Goal: Task Accomplishment & Management: Complete application form

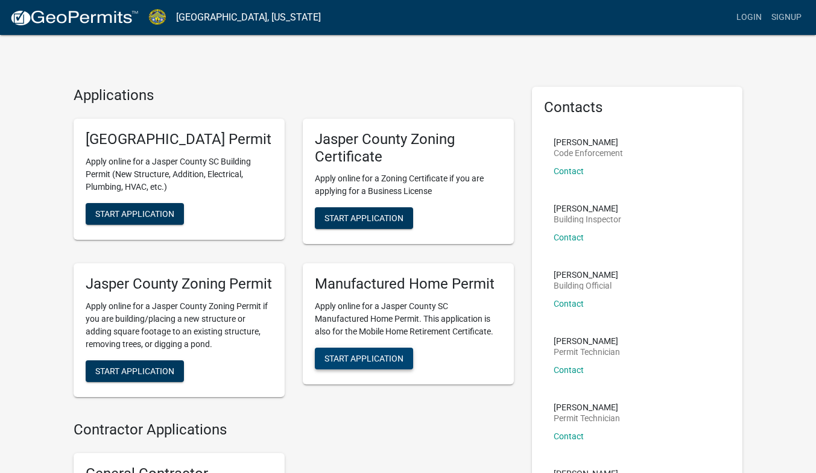
click at [353, 364] on span "Start Application" at bounding box center [363, 359] width 79 height 10
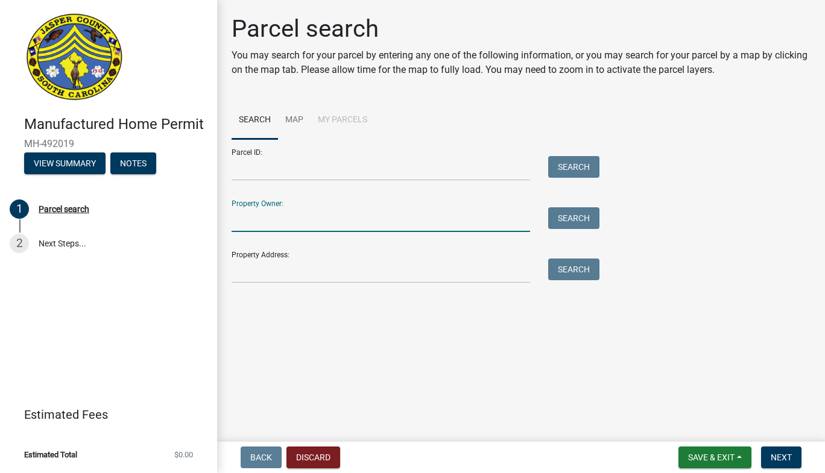
click at [244, 219] on input "Property Owner:" at bounding box center [381, 219] width 299 height 25
type input "[PERSON_NAME]"
click at [586, 226] on button "Search" at bounding box center [573, 218] width 51 height 22
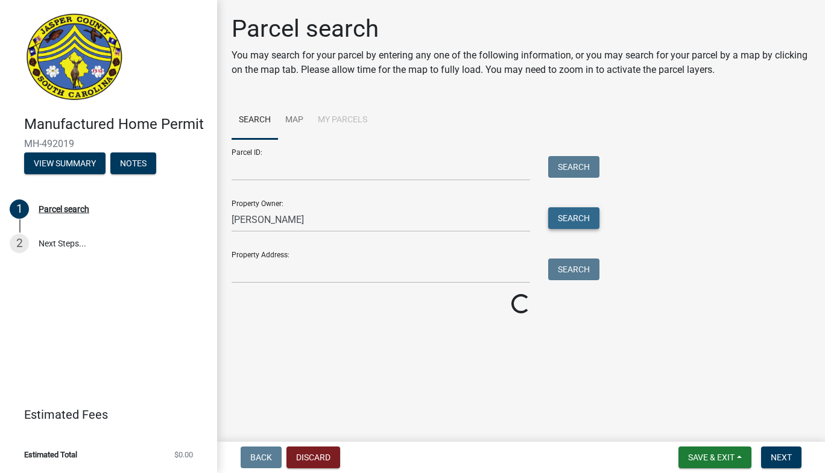
click at [586, 226] on button "Search" at bounding box center [573, 218] width 51 height 22
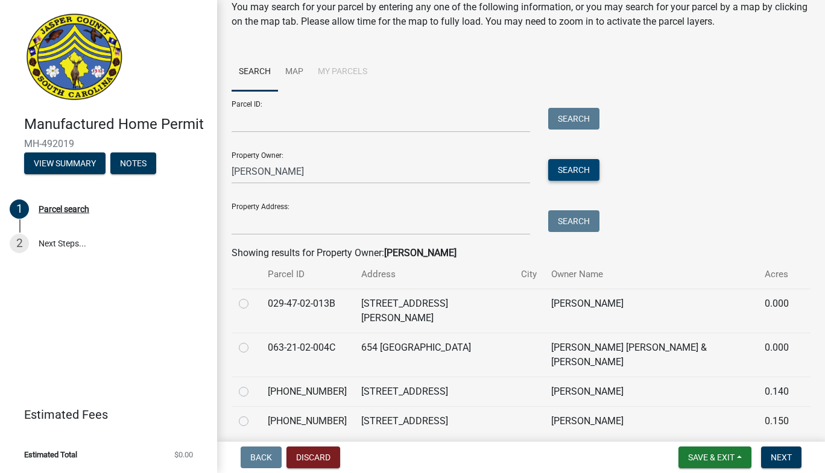
scroll to position [65, 0]
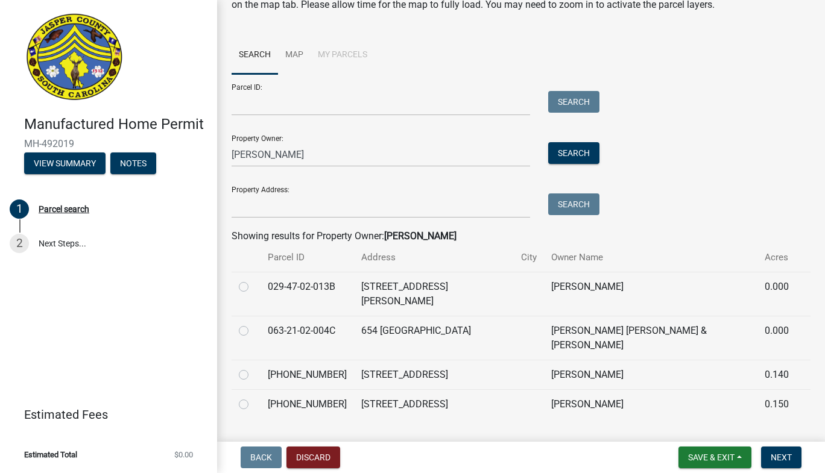
click at [253, 397] on label at bounding box center [253, 397] width 0 height 0
click at [253, 397] on input "radio" at bounding box center [257, 401] width 8 height 8
radio input "true"
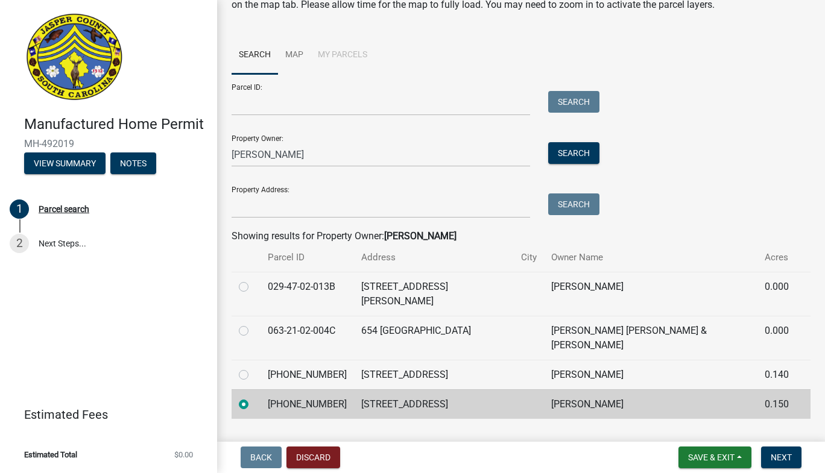
click at [441, 390] on td "[STREET_ADDRESS]" at bounding box center [434, 405] width 160 height 30
click at [414, 424] on main "Parcel search You may search for your parcel by entering any one of the followi…" at bounding box center [521, 218] width 608 height 437
click at [790, 454] on span "Next" at bounding box center [781, 458] width 21 height 10
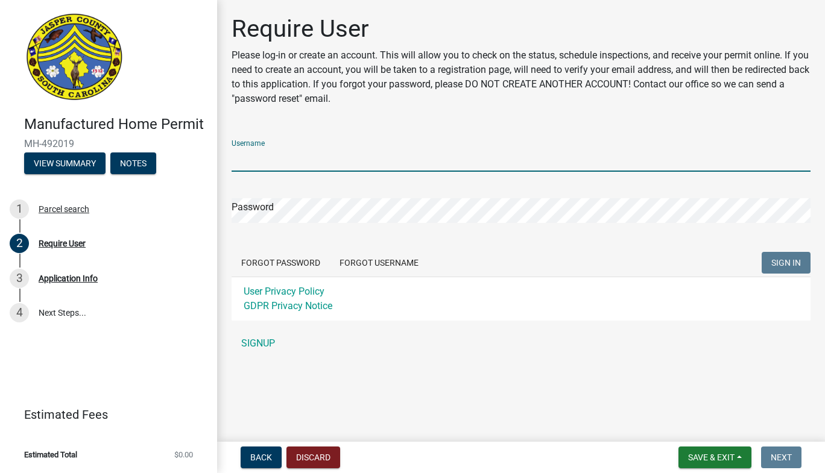
click at [287, 153] on input "Username" at bounding box center [521, 159] width 579 height 25
type input "[PERSON_NAME]"
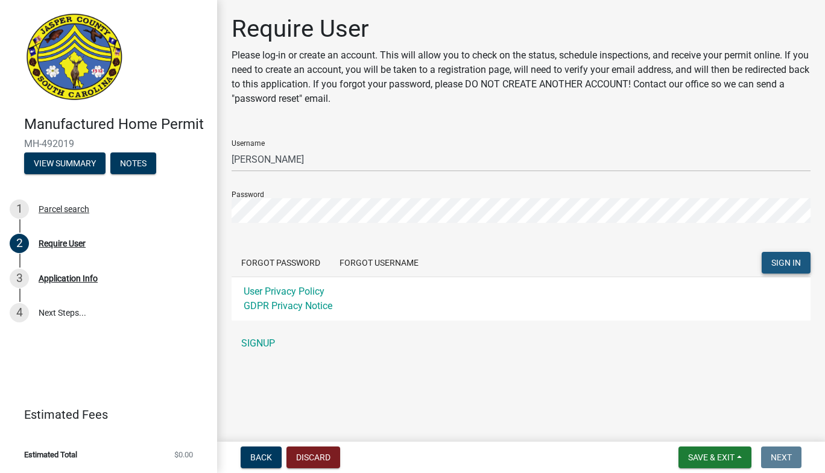
click at [776, 273] on button "SIGN IN" at bounding box center [786, 263] width 49 height 22
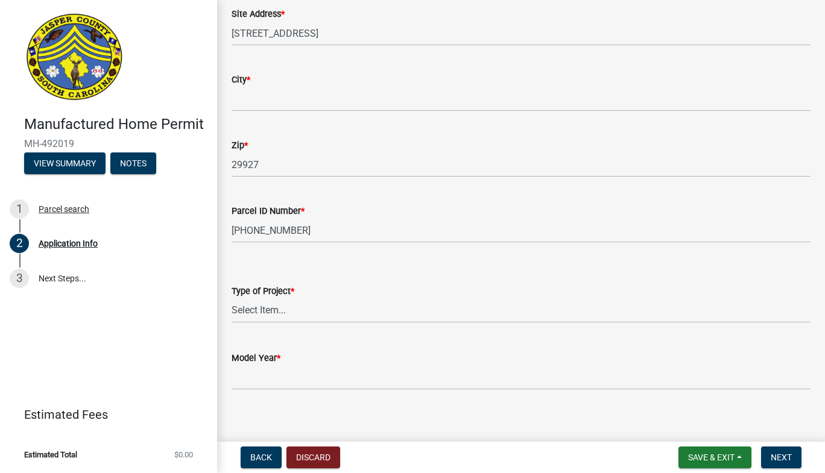
scroll to position [1220, 0]
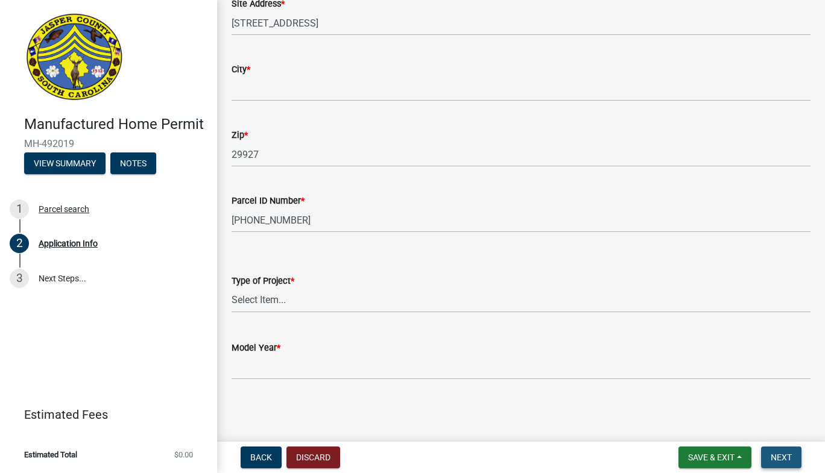
click at [782, 465] on button "Next" at bounding box center [781, 458] width 40 height 22
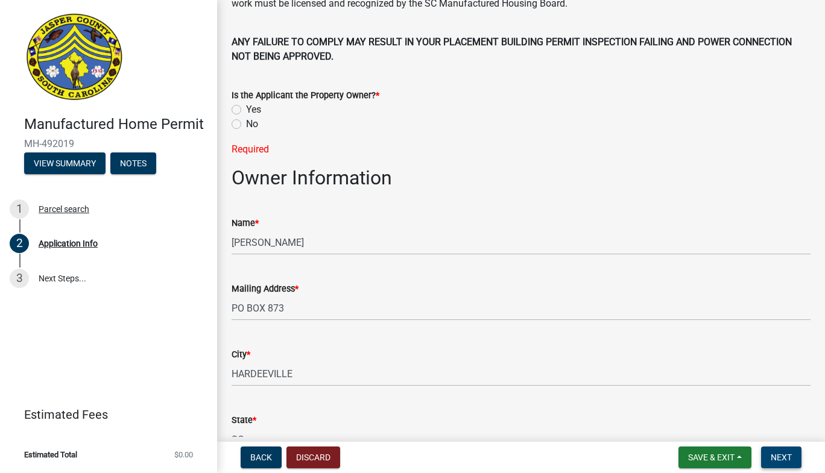
scroll to position [457, 0]
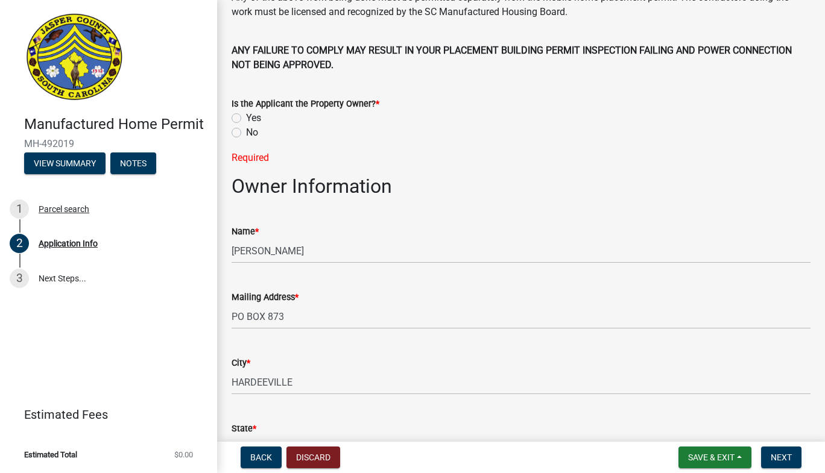
click at [246, 135] on label "No" at bounding box center [252, 132] width 12 height 14
click at [246, 133] on input "No" at bounding box center [250, 129] width 8 height 8
radio input "true"
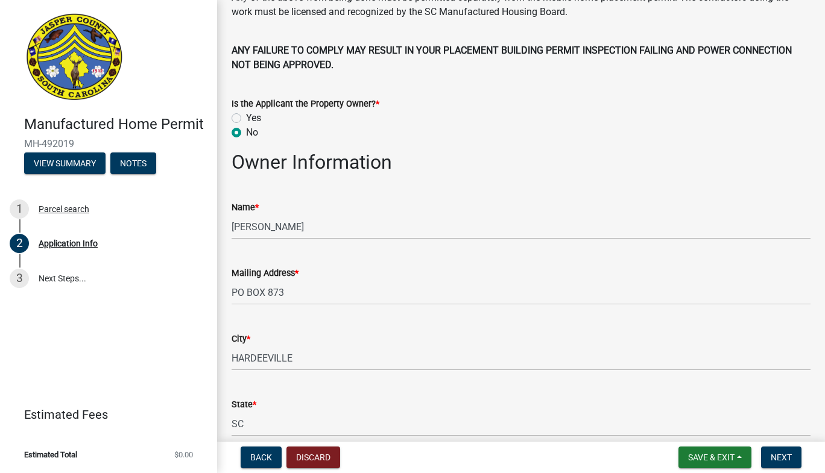
click at [246, 118] on label "Yes" at bounding box center [253, 118] width 15 height 14
click at [246, 118] on input "Yes" at bounding box center [250, 115] width 8 height 8
radio input "true"
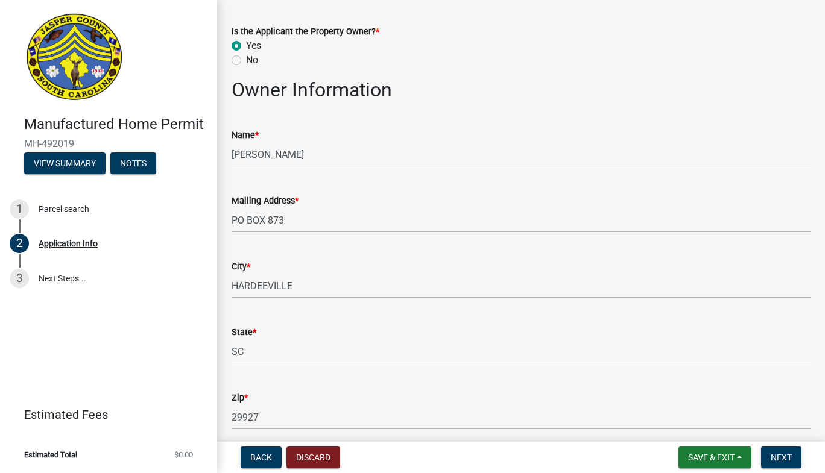
scroll to position [464, 0]
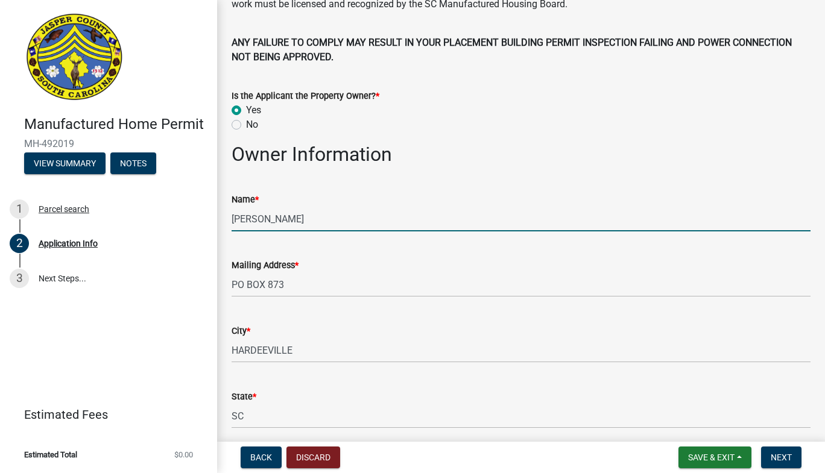
click at [329, 218] on input "[PERSON_NAME]" at bounding box center [521, 219] width 579 height 25
type input "M"
drag, startPoint x: 330, startPoint y: 218, endPoint x: 514, endPoint y: 188, distance: 186.4
click at [514, 188] on div "Name * [PERSON_NAME]" at bounding box center [521, 204] width 579 height 56
click at [276, 218] on input "[PERSON_NAME]" at bounding box center [521, 219] width 579 height 25
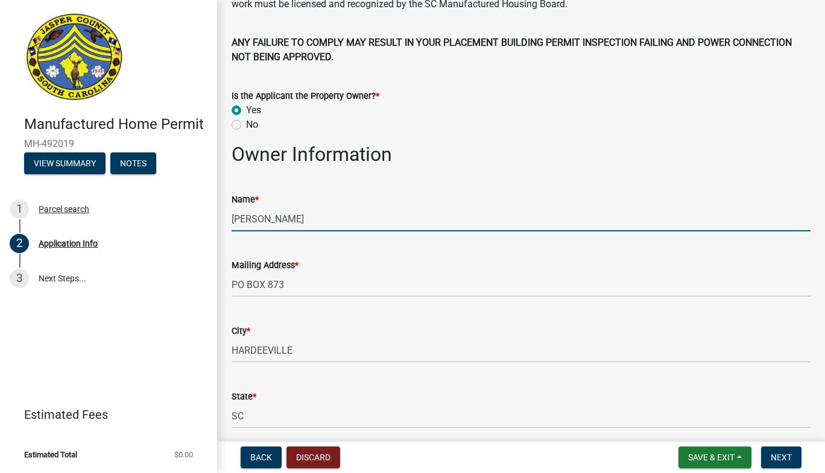
type input "[PERSON_NAME]"
click at [246, 127] on label "No" at bounding box center [252, 125] width 12 height 14
click at [246, 125] on input "No" at bounding box center [250, 122] width 8 height 8
radio input "true"
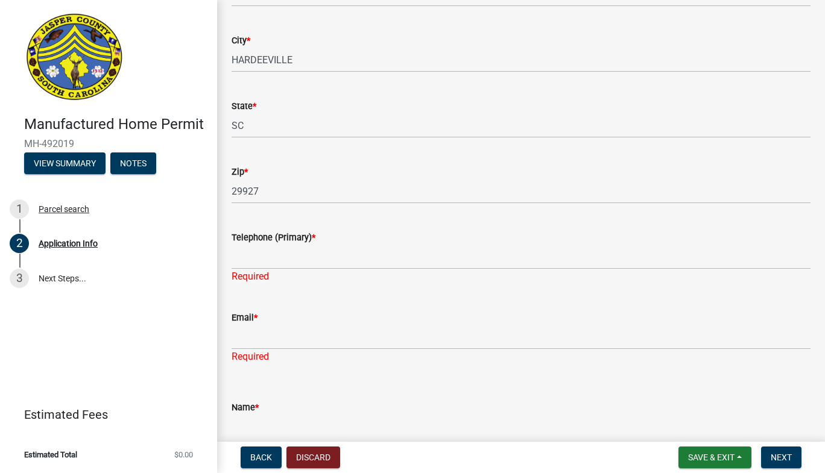
scroll to position [826, 0]
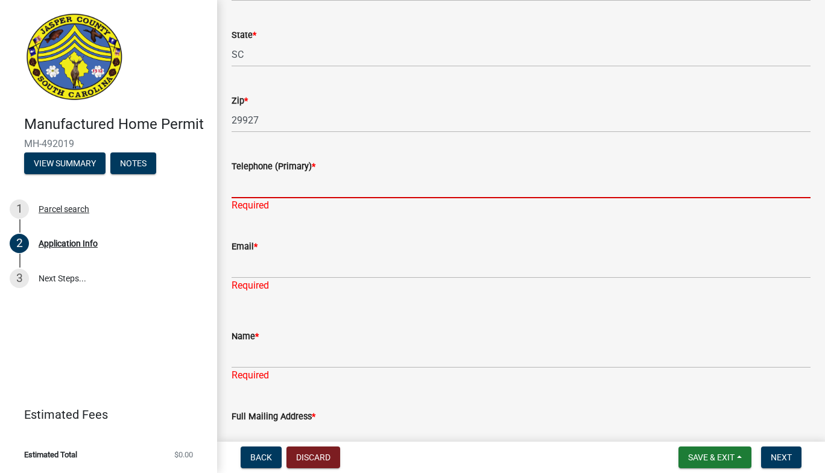
click at [263, 194] on input "Telephone (Primary) *" at bounding box center [521, 186] width 579 height 25
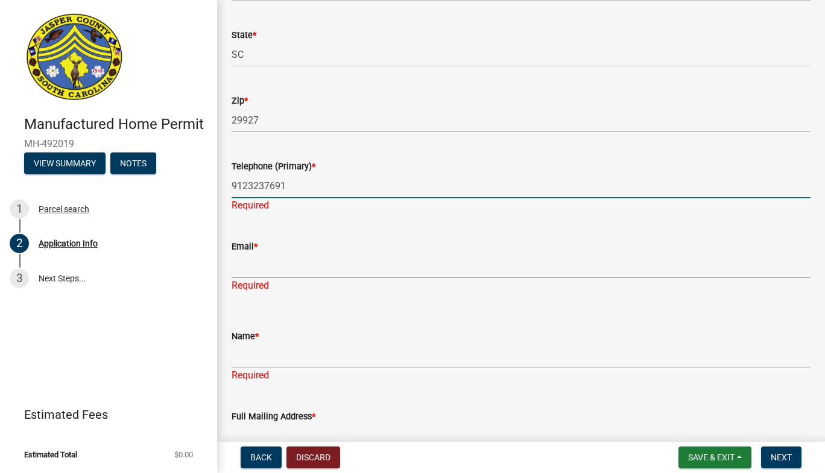
type input "9123237691"
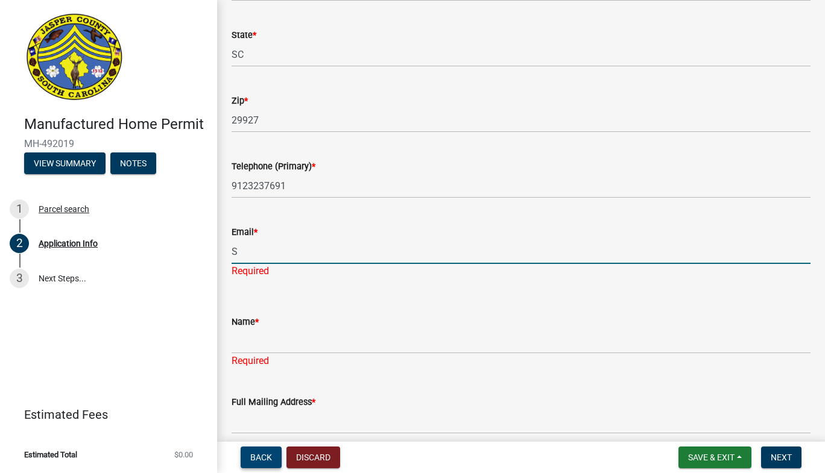
type input "S"
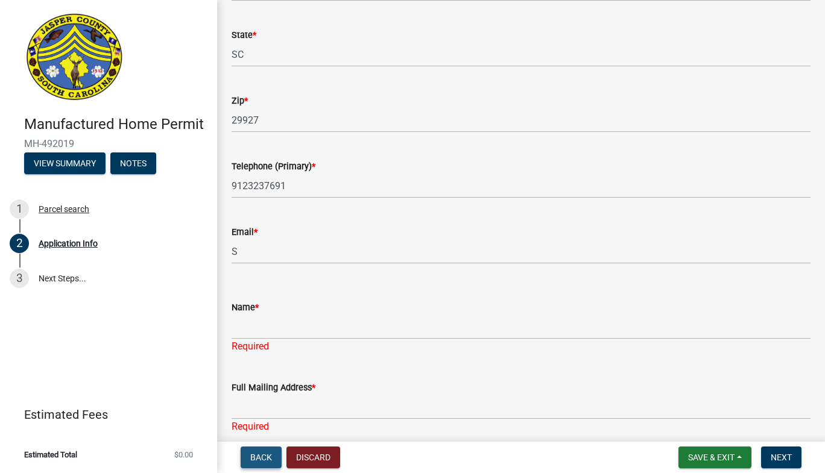
click at [256, 460] on span "Back" at bounding box center [261, 458] width 22 height 10
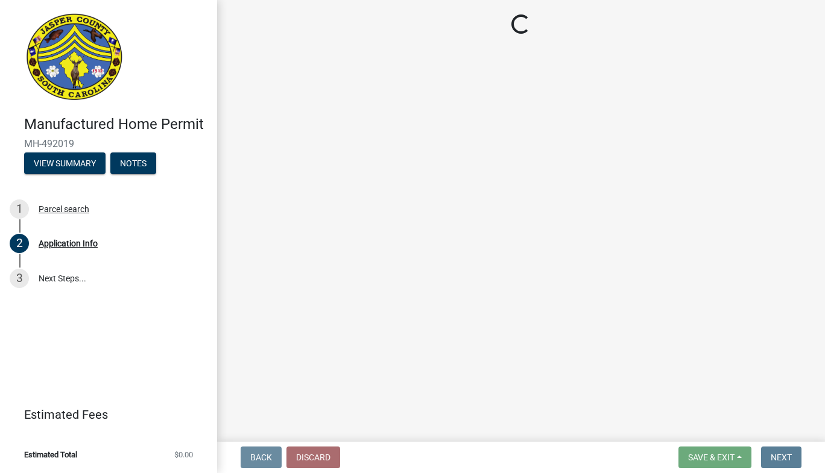
scroll to position [0, 0]
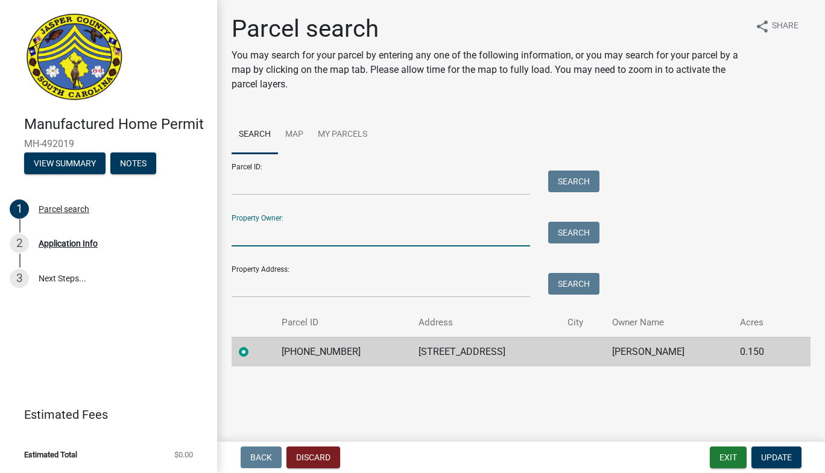
click at [259, 230] on input "Property Owner:" at bounding box center [381, 234] width 299 height 25
click at [342, 235] on input "[PERSON_NAME]" at bounding box center [381, 234] width 299 height 25
click at [342, 235] on input "SammyH" at bounding box center [381, 234] width 299 height 25
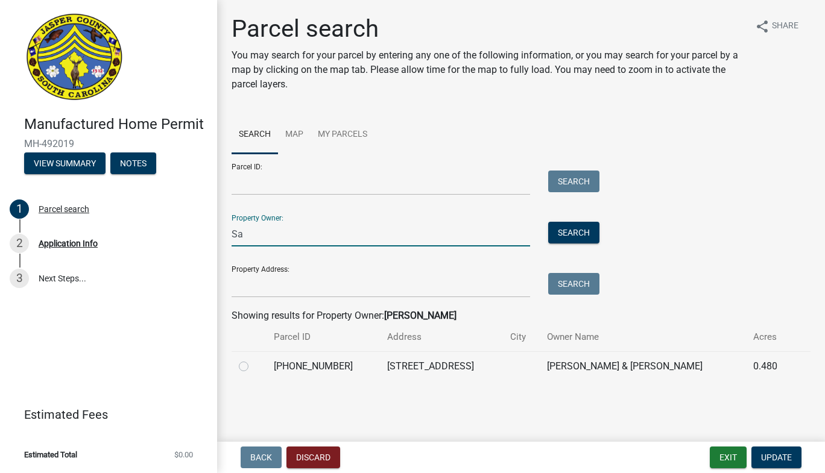
type input "S"
type input "[PERSON_NAME]"
click at [569, 236] on button "Search" at bounding box center [573, 233] width 51 height 22
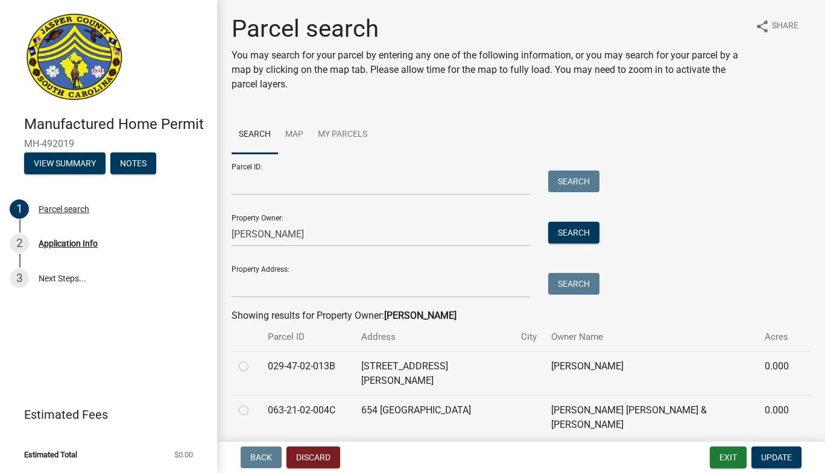
click at [253, 448] on label at bounding box center [253, 448] width 0 height 0
click at [253, 448] on input "radio" at bounding box center [257, 452] width 8 height 8
radio input "true"
click at [777, 454] on span "Update" at bounding box center [776, 458] width 31 height 10
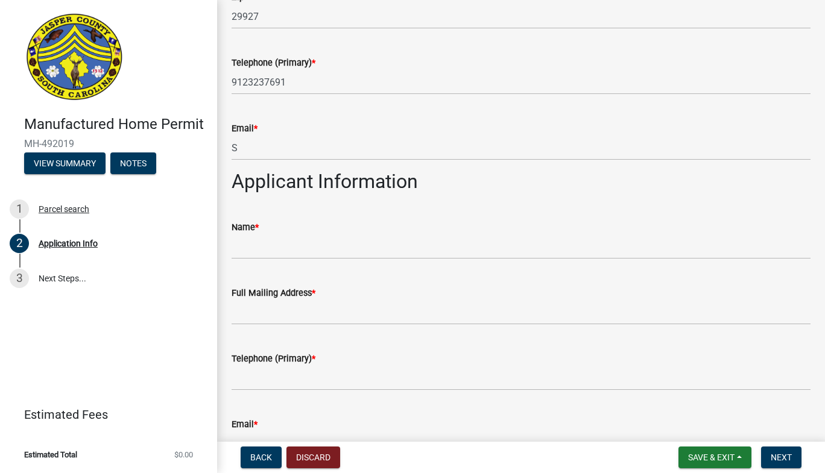
scroll to position [941, 0]
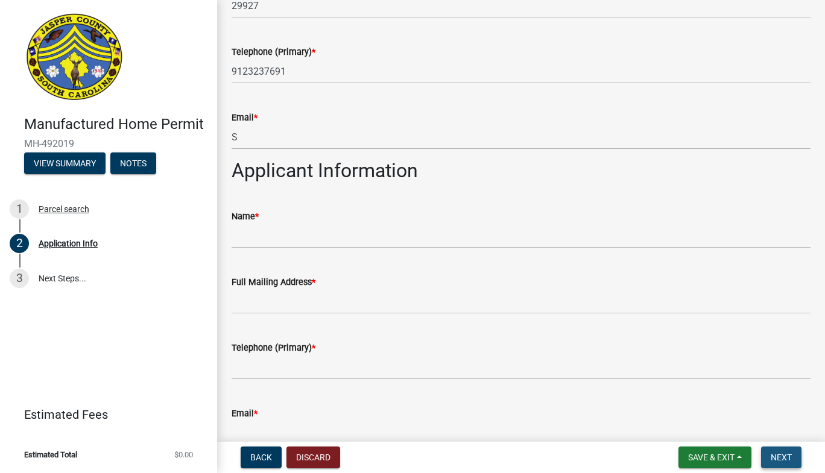
click at [782, 452] on button "Next" at bounding box center [781, 458] width 40 height 22
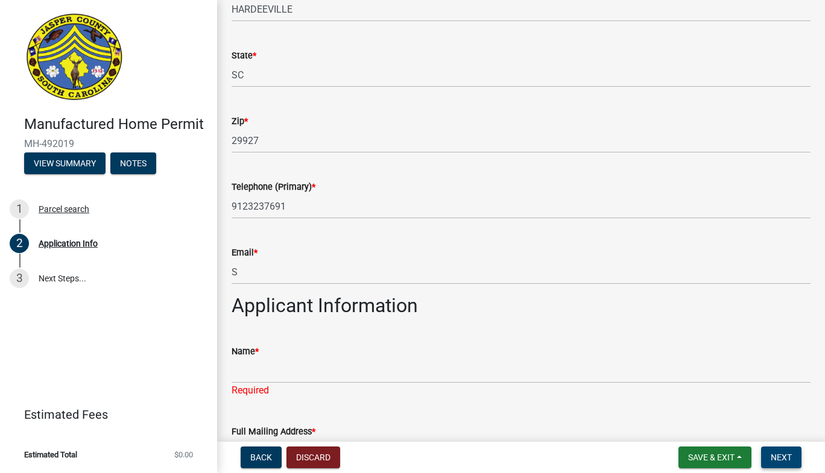
scroll to position [828, 0]
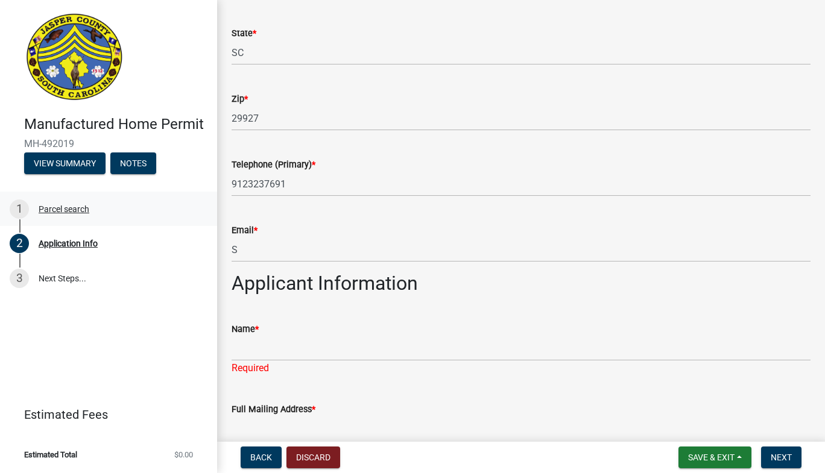
click at [67, 195] on link "1 Parcel search" at bounding box center [108, 209] width 217 height 35
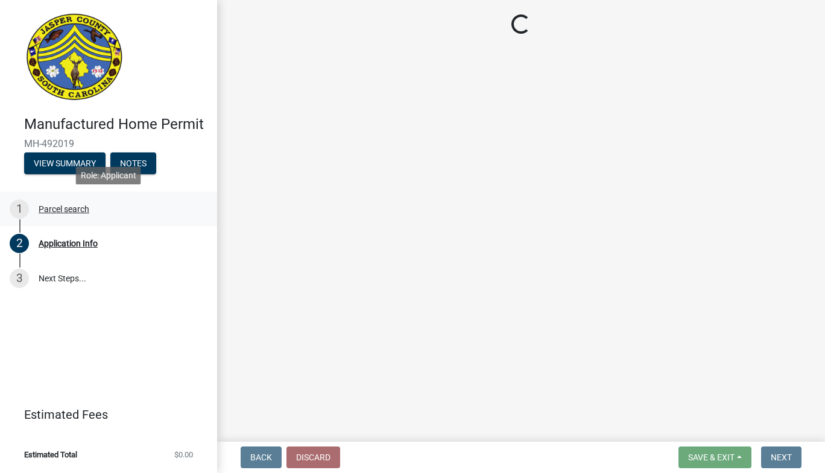
scroll to position [0, 0]
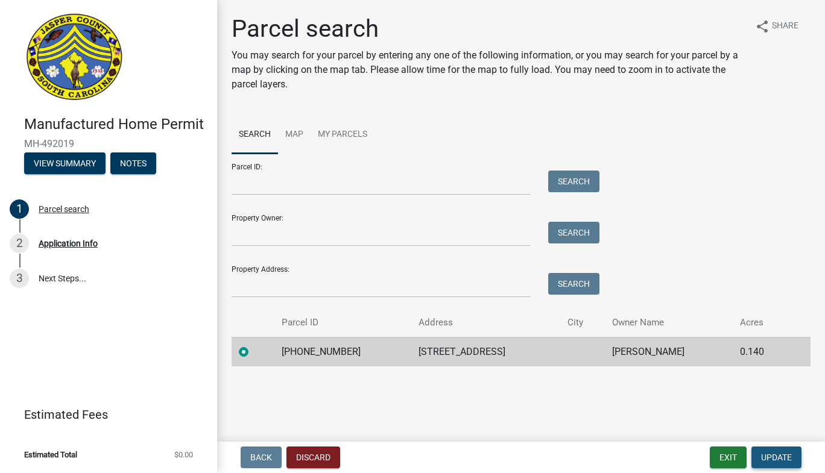
click at [776, 457] on span "Update" at bounding box center [776, 458] width 31 height 10
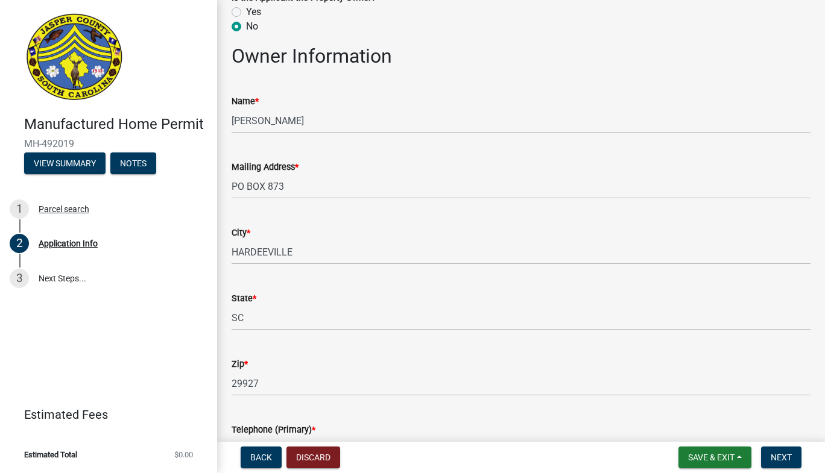
scroll to position [587, 0]
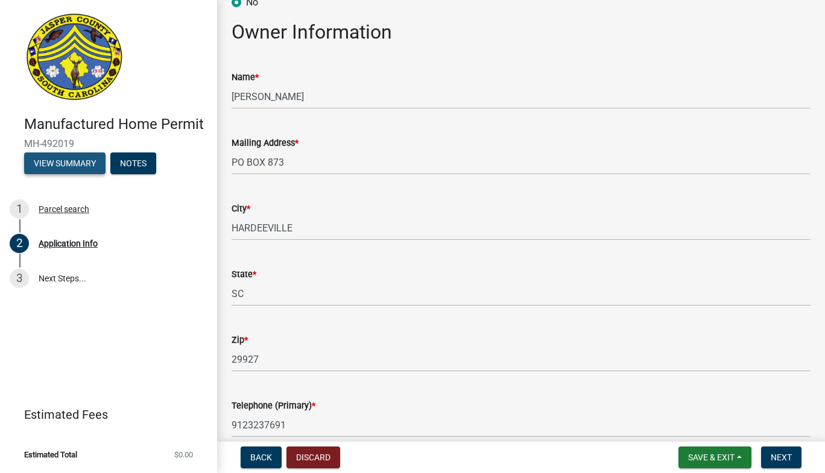
click at [71, 167] on button "View Summary" at bounding box center [64, 164] width 81 height 22
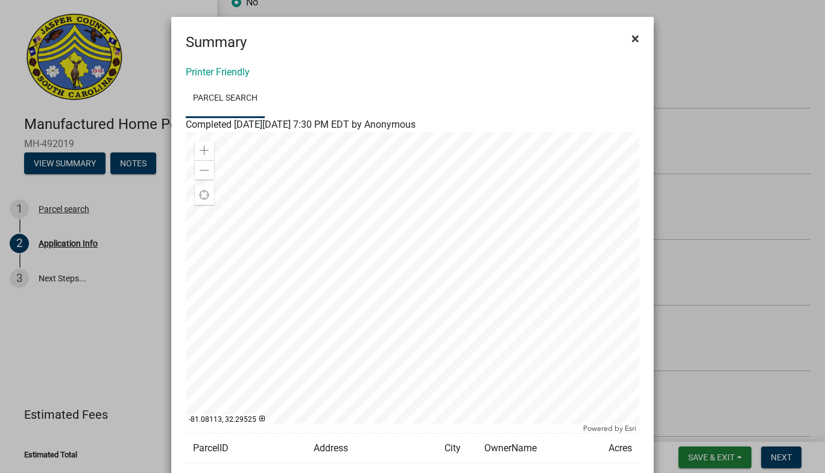
click at [631, 41] on span "×" at bounding box center [635, 38] width 8 height 17
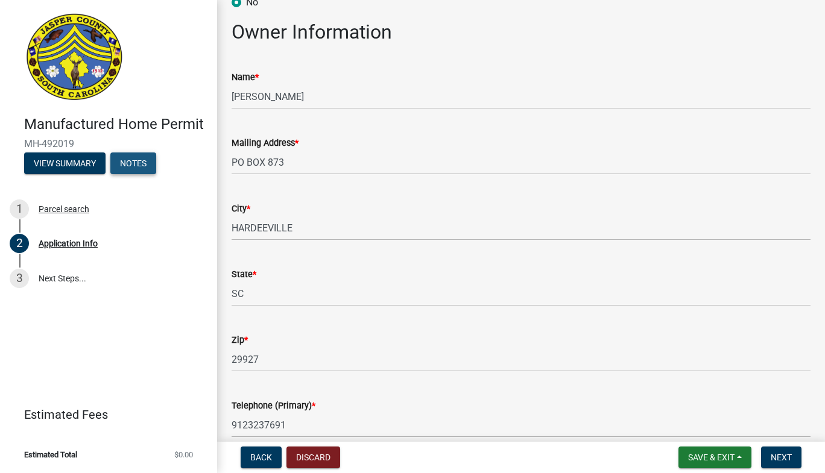
click at [134, 162] on button "Notes" at bounding box center [133, 164] width 46 height 22
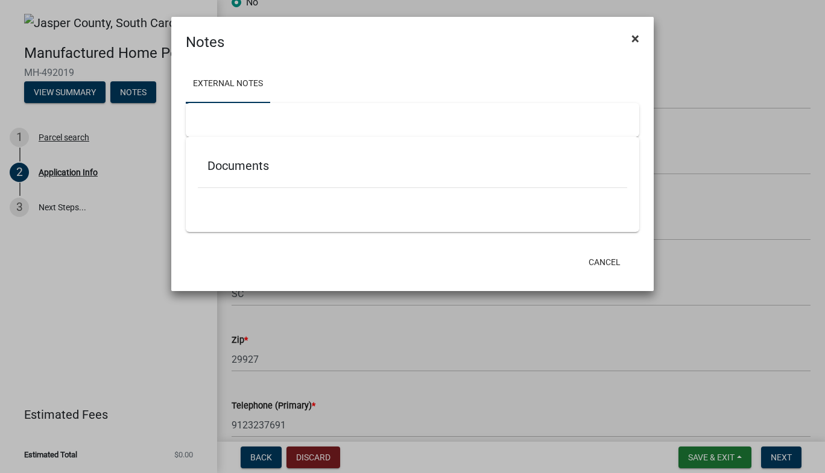
click at [635, 36] on span "×" at bounding box center [635, 38] width 8 height 17
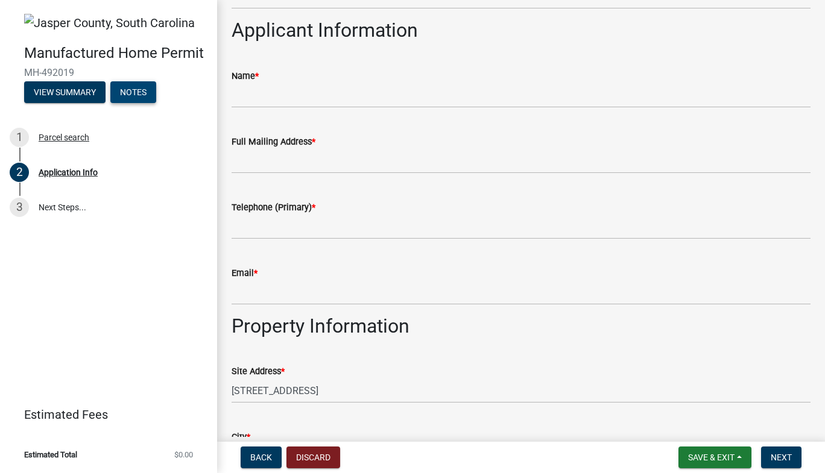
scroll to position [1093, 0]
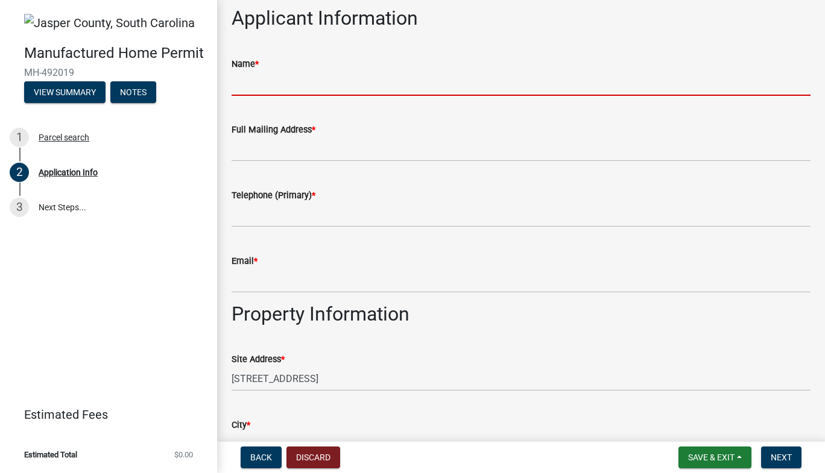
click at [263, 80] on input "Name *" at bounding box center [521, 83] width 579 height 25
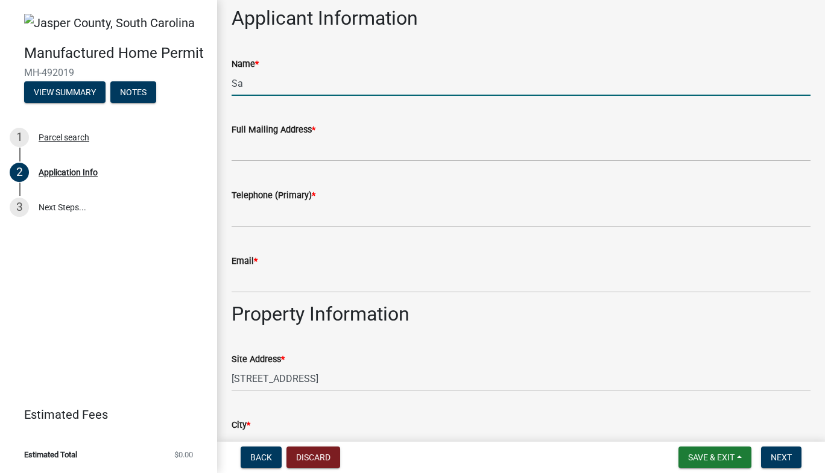
drag, startPoint x: 263, startPoint y: 80, endPoint x: 256, endPoint y: 137, distance: 57.7
type input "[PERSON_NAME]"
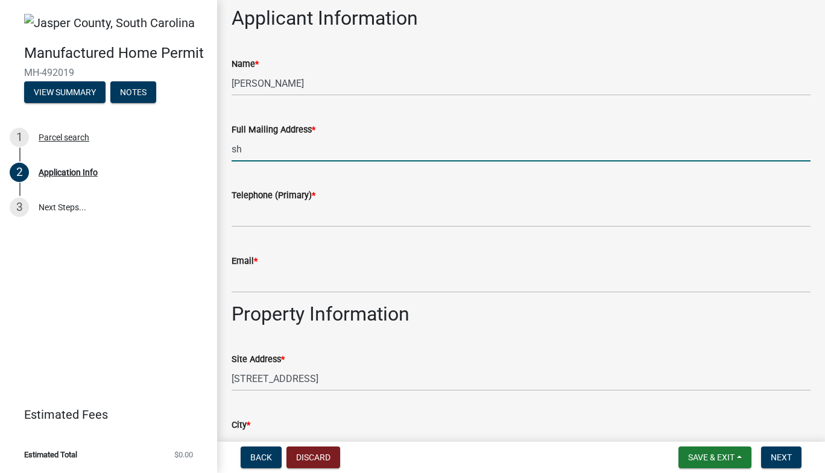
type input "s"
type input "[STREET_ADDRESS]"
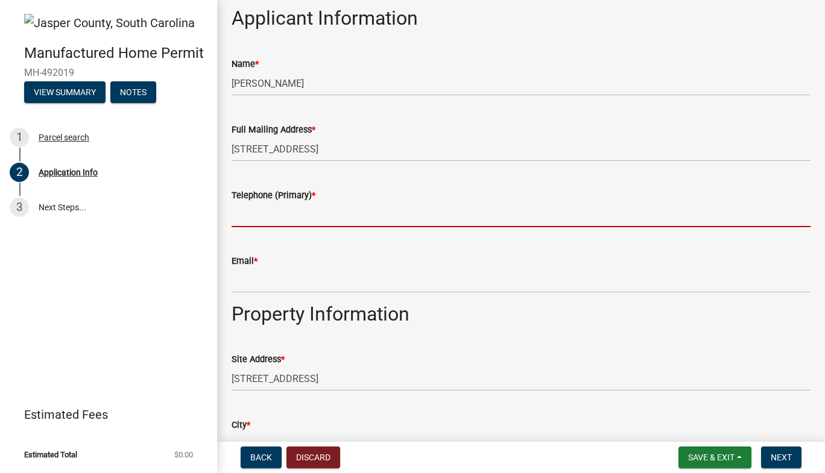
click at [262, 203] on input "Telephone (Primary) *" at bounding box center [521, 215] width 579 height 25
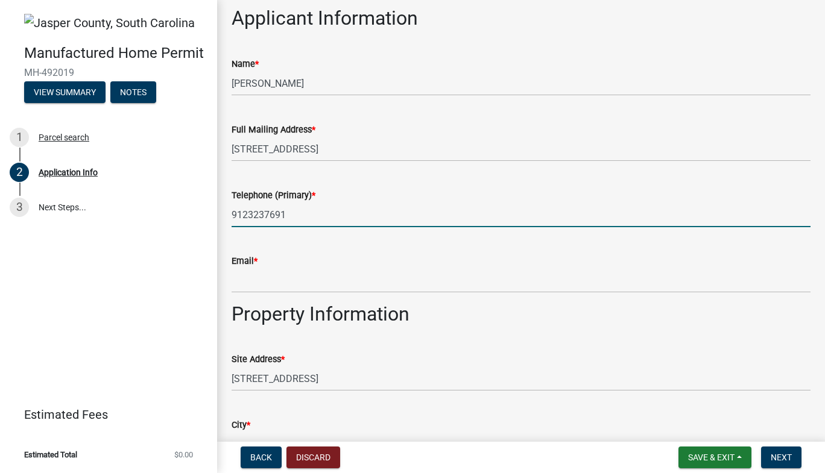
type input "9123237691"
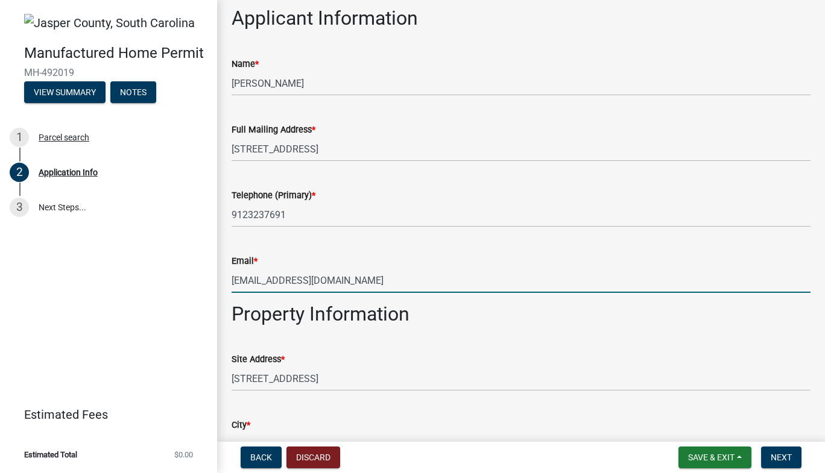
type input "[EMAIL_ADDRESS][DOMAIN_NAME]"
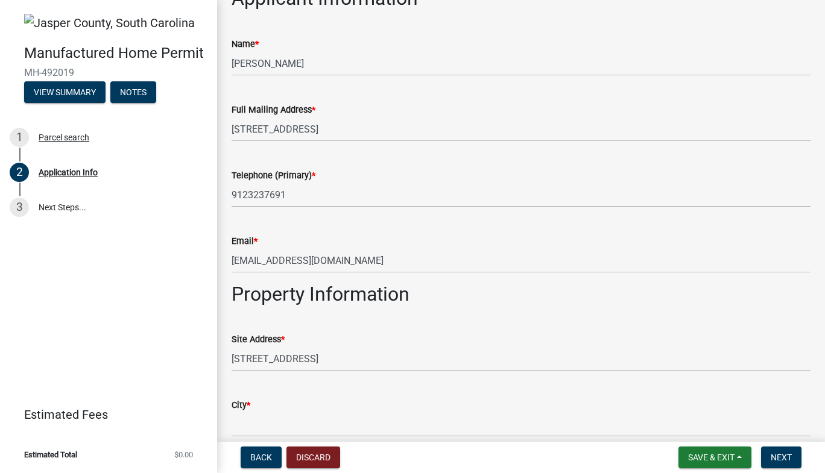
scroll to position [1400, 0]
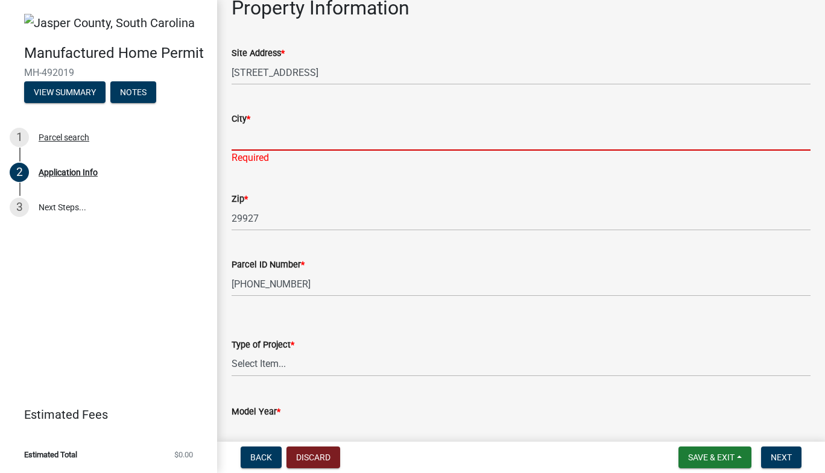
click at [252, 142] on input "City *" at bounding box center [521, 138] width 579 height 25
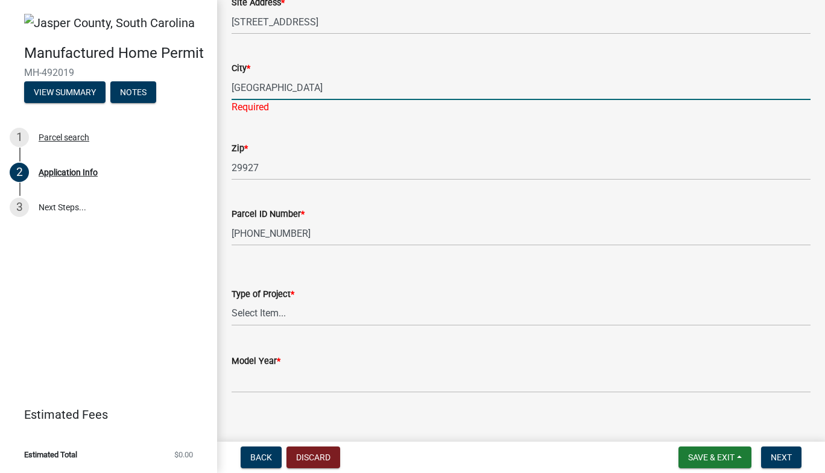
scroll to position [1464, 0]
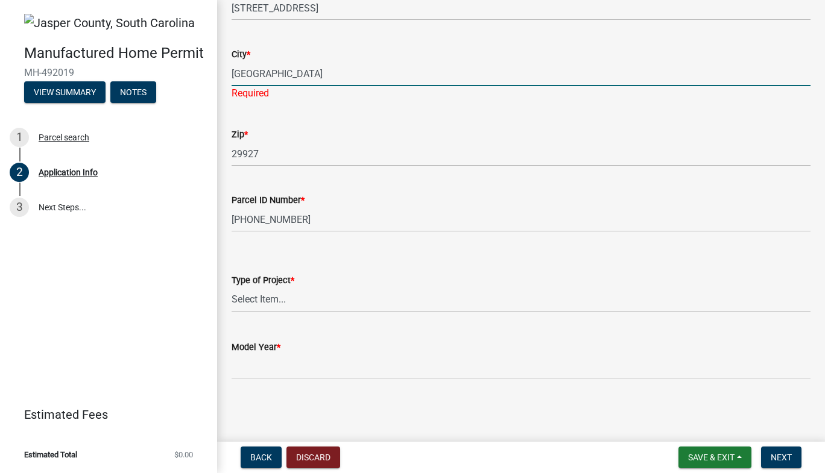
type input "[GEOGRAPHIC_DATA]"
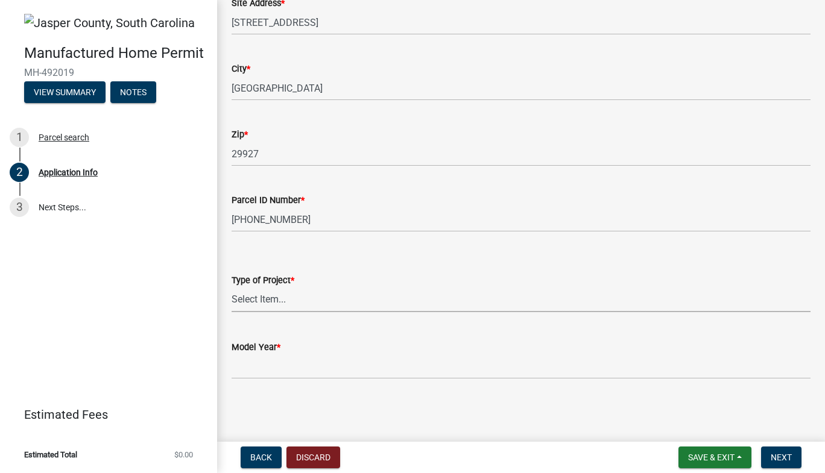
click at [315, 293] on select "Select Item... Manufactured Home Installation Mobile Home Retirement - Certific…" at bounding box center [521, 300] width 579 height 25
click at [232, 288] on select "Select Item... Manufactured Home Installation Mobile Home Retirement - Certific…" at bounding box center [521, 300] width 579 height 25
select select "00748aa1-56c2-4786-b7ff-9b3cb1d8d455"
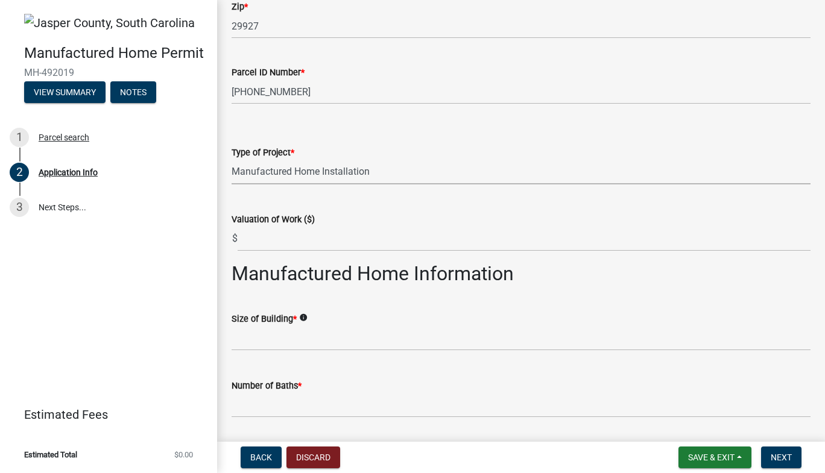
scroll to position [1583, 0]
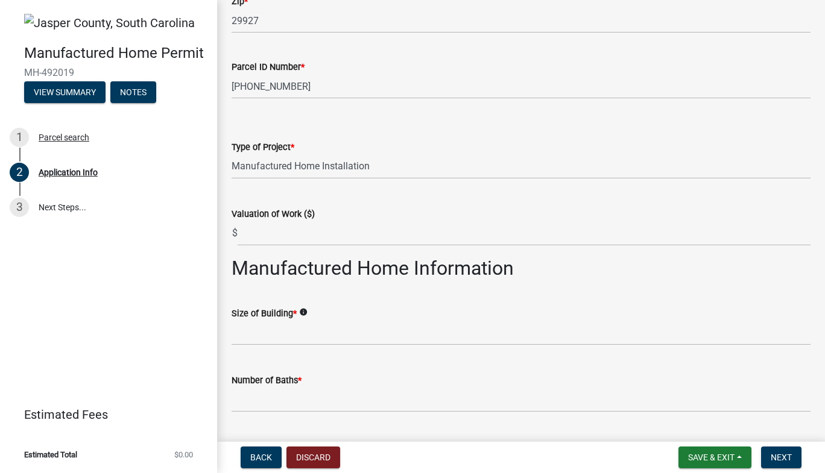
click at [303, 312] on icon "info" at bounding box center [303, 312] width 8 height 8
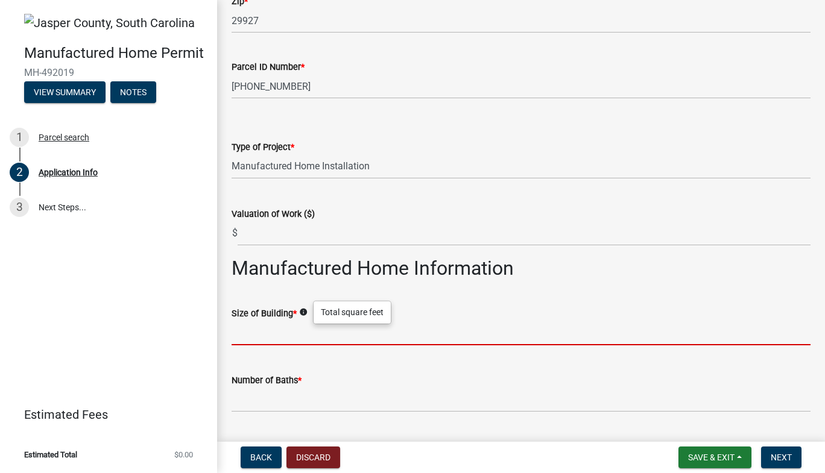
click at [265, 337] on input "text" at bounding box center [521, 333] width 579 height 25
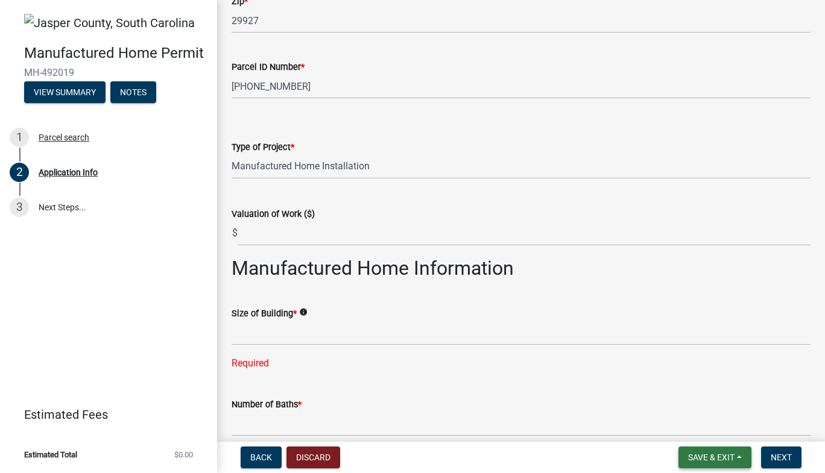
click at [706, 459] on span "Save & Exit" at bounding box center [711, 458] width 46 height 10
click at [702, 427] on button "Save & Exit" at bounding box center [703, 426] width 97 height 29
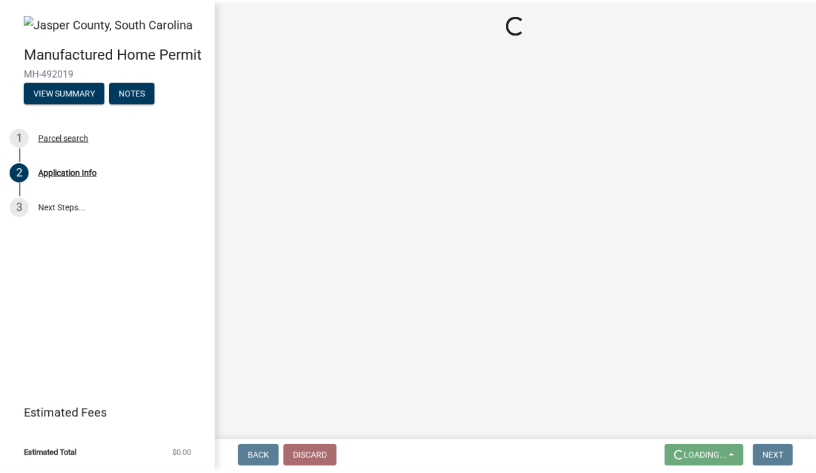
scroll to position [0, 0]
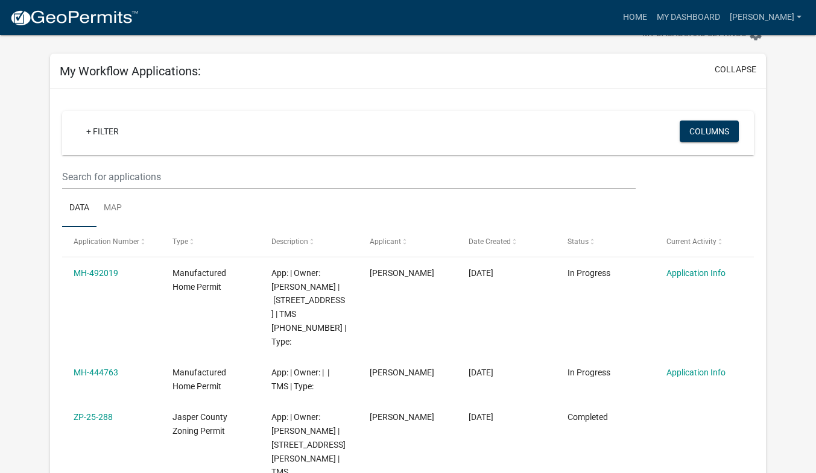
scroll to position [40, 0]
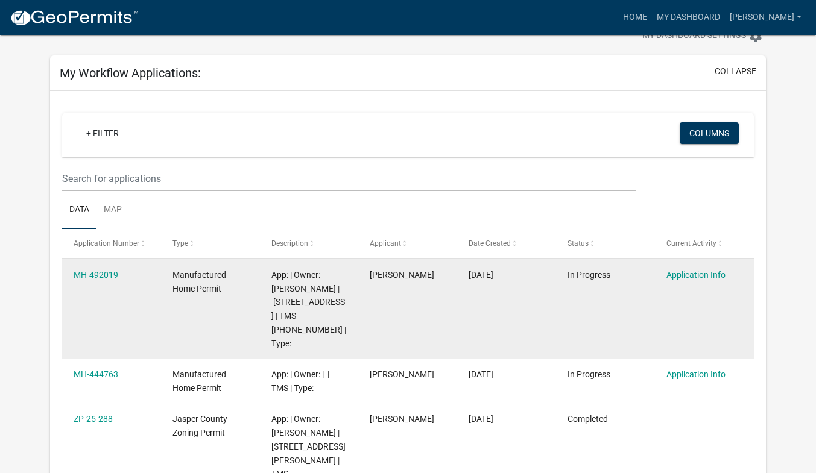
click at [124, 293] on datatable-body-cell "MH-492019" at bounding box center [111, 309] width 99 height 100
click at [458, 303] on datatable-body-cell "[DATE]" at bounding box center [506, 309] width 99 height 100
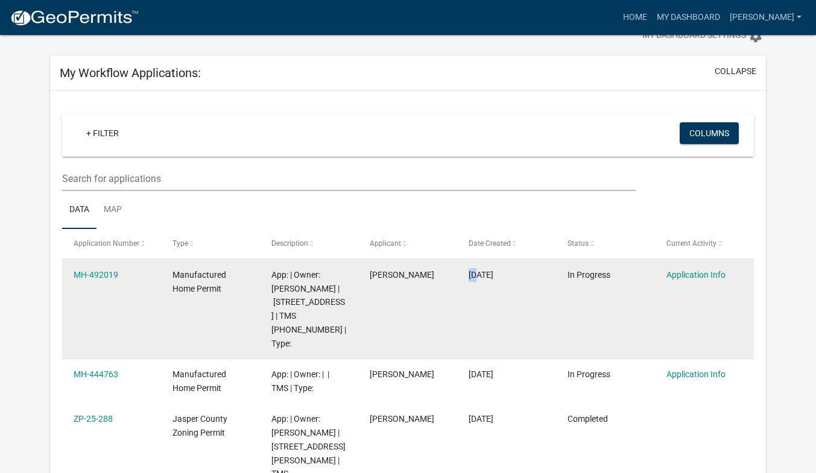
click at [458, 303] on datatable-body-cell "[DATE]" at bounding box center [506, 309] width 99 height 100
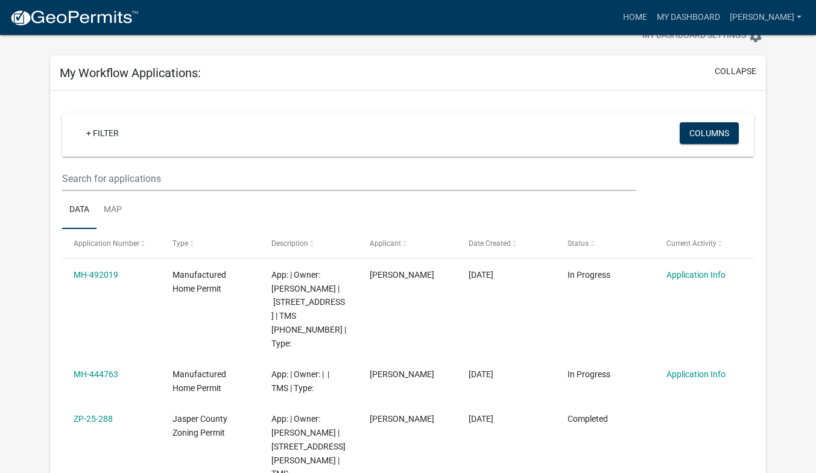
click at [581, 202] on ul "Data Map" at bounding box center [408, 210] width 692 height 38
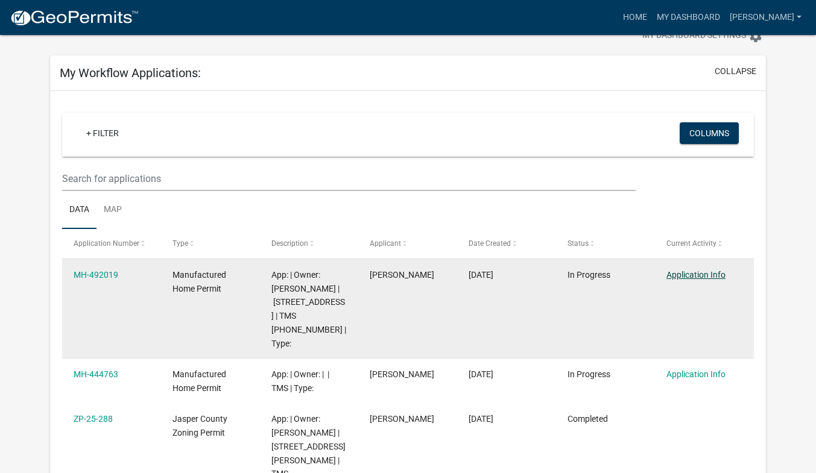
click at [695, 274] on link "Application Info" at bounding box center [695, 275] width 59 height 10
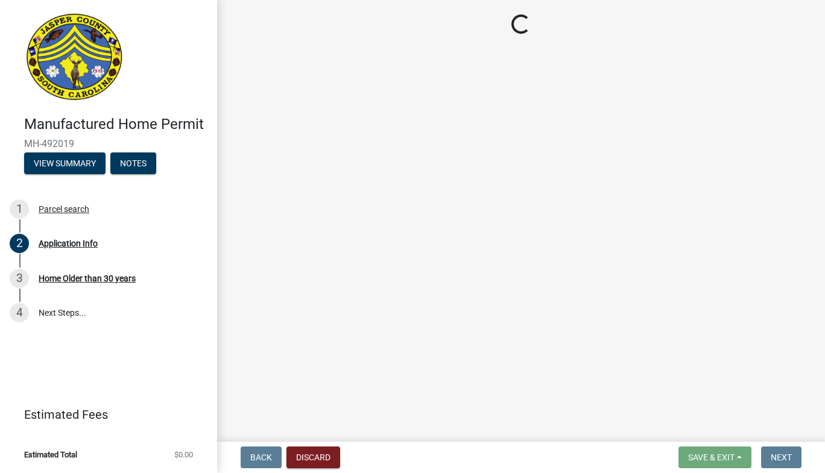
select select "00748aa1-56c2-4786-b7ff-9b3cb1d8d455"
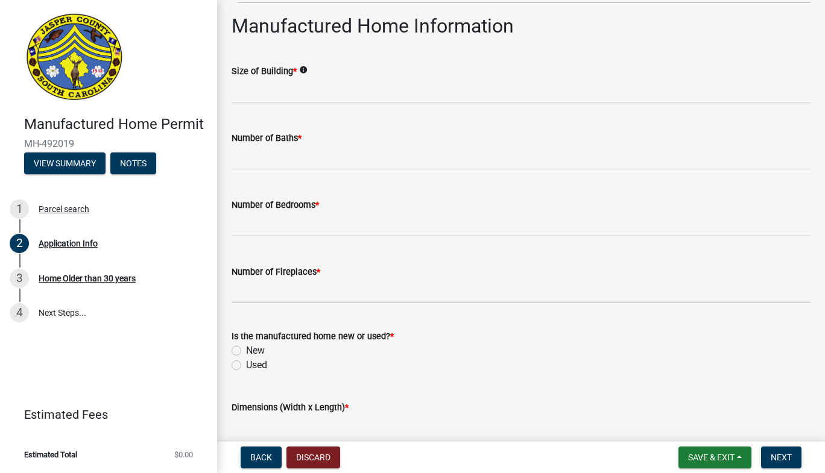
scroll to position [1834, 0]
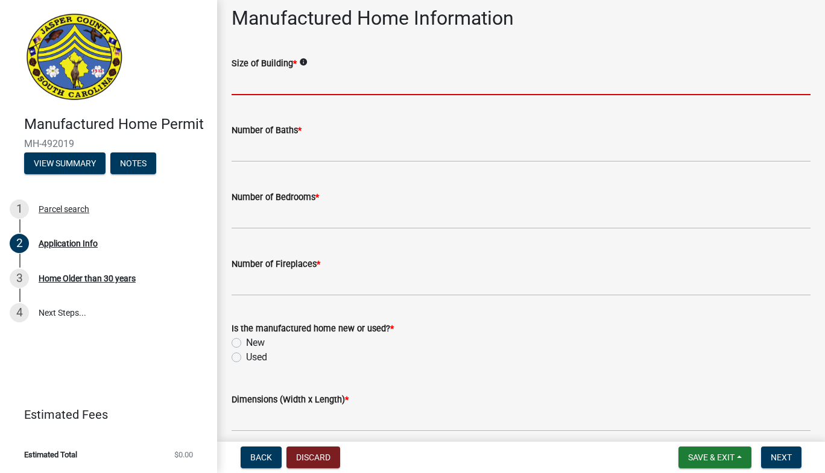
click at [245, 87] on input "text" at bounding box center [521, 83] width 579 height 25
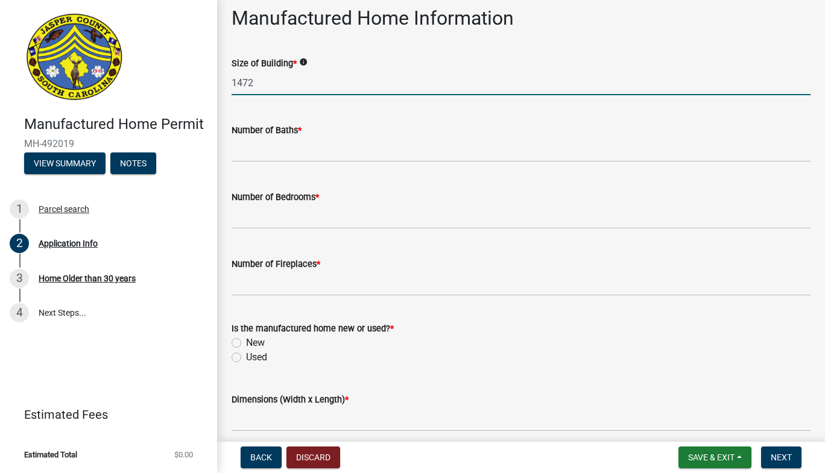
type input "1472"
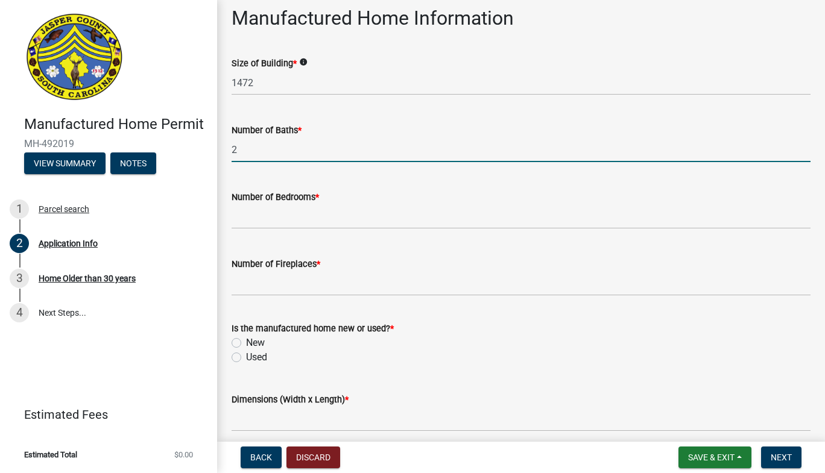
type input "2"
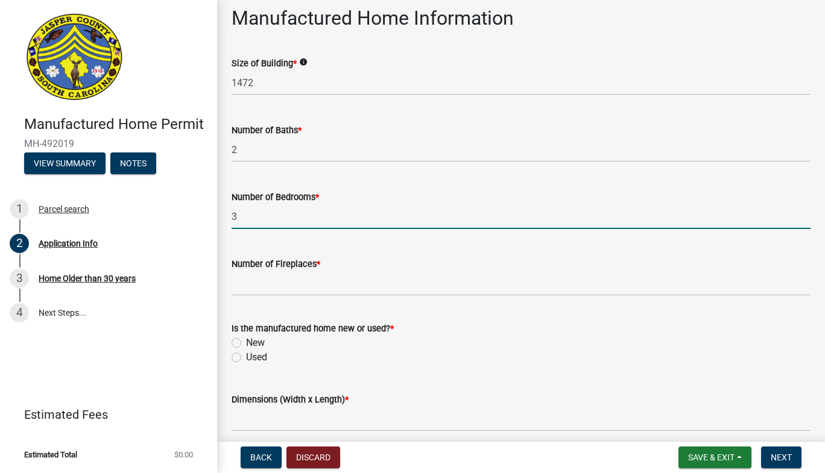
type input "3"
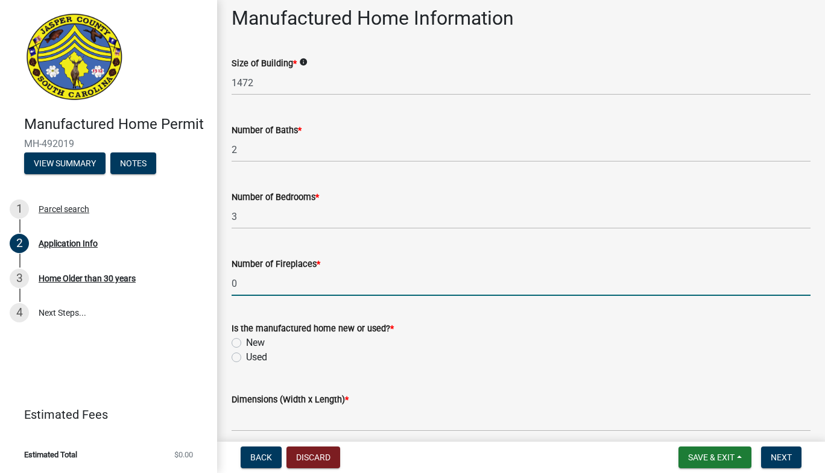
type input "0"
click at [246, 345] on label "New" at bounding box center [255, 343] width 19 height 14
click at [246, 344] on input "New" at bounding box center [250, 340] width 8 height 8
radio input "true"
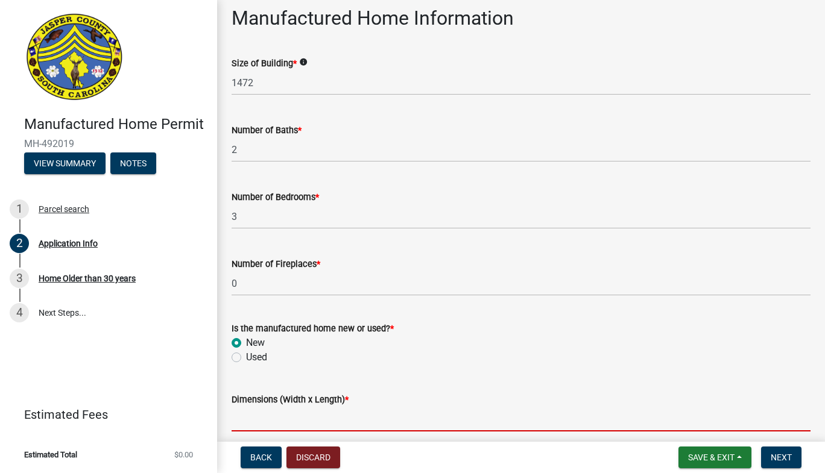
click at [349, 419] on input "Dimensions (Width x Length) *" at bounding box center [521, 419] width 579 height 25
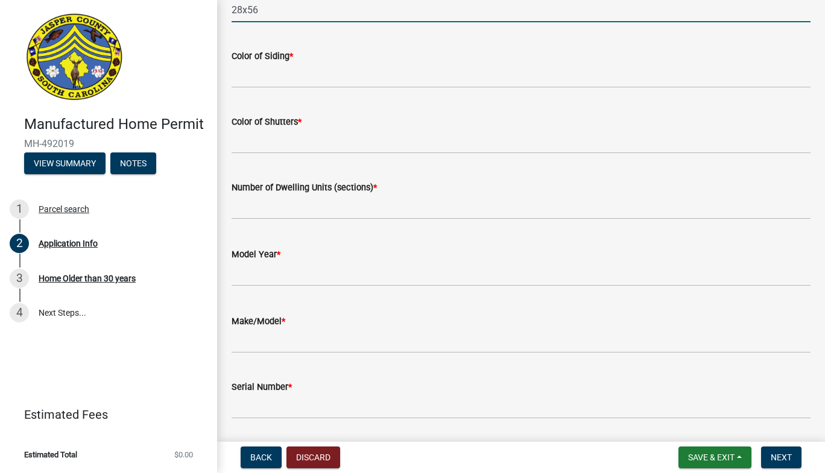
scroll to position [2244, 0]
type input "28x56"
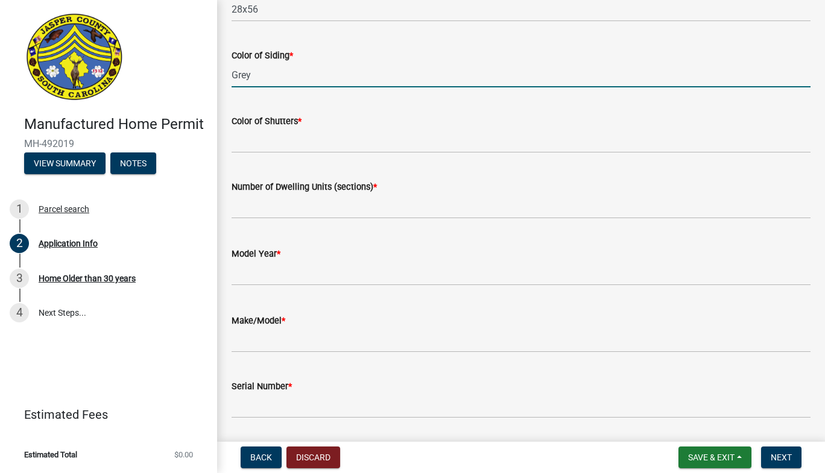
type input "Grey"
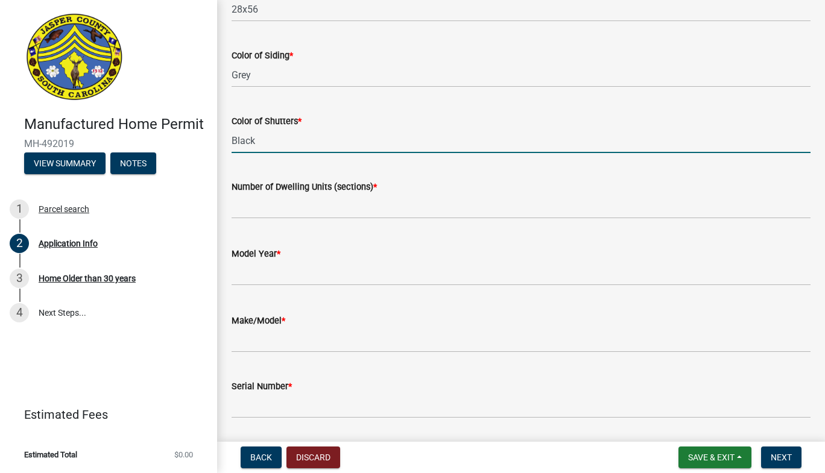
type input "Black"
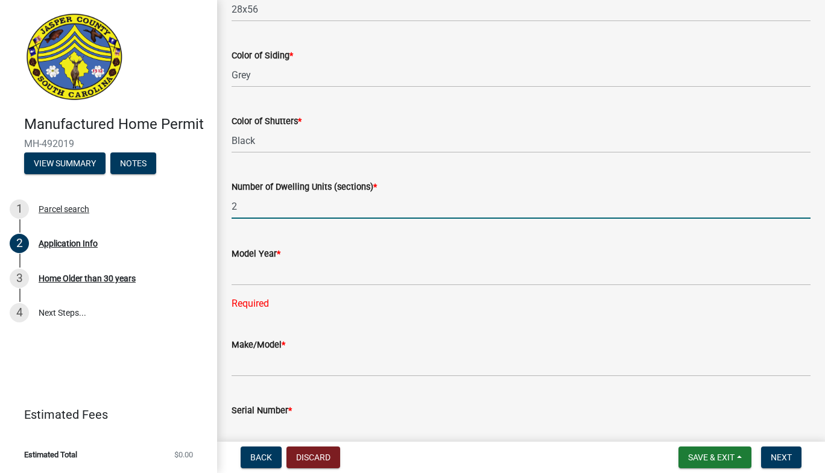
drag, startPoint x: 824, startPoint y: 438, endPoint x: 273, endPoint y: 205, distance: 598.7
click at [273, 205] on input "2" at bounding box center [521, 206] width 579 height 25
type input "2025"
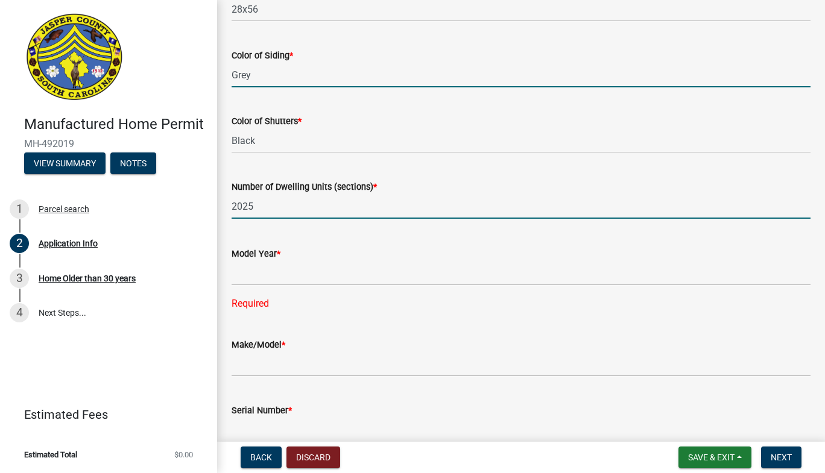
click at [258, 77] on input "Grey" at bounding box center [521, 75] width 579 height 25
type input "Gray"
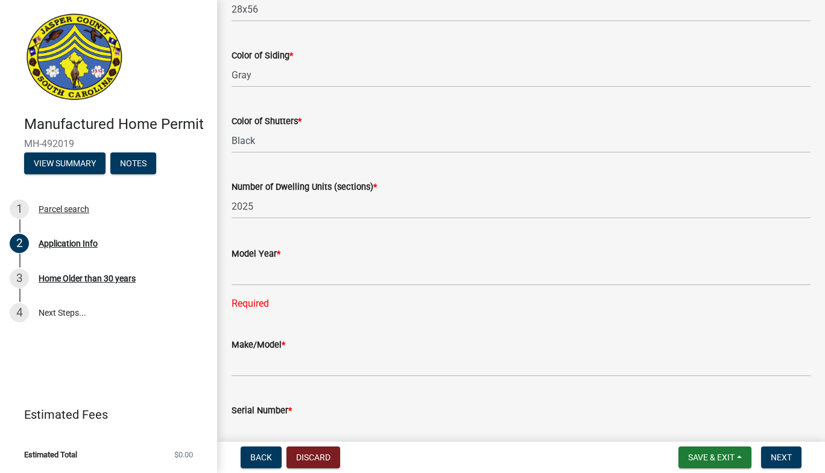
click at [270, 193] on div "Number of Dwelling Units (sections) *" at bounding box center [521, 187] width 579 height 14
click at [267, 212] on input "2025" at bounding box center [521, 206] width 579 height 25
type input "2"
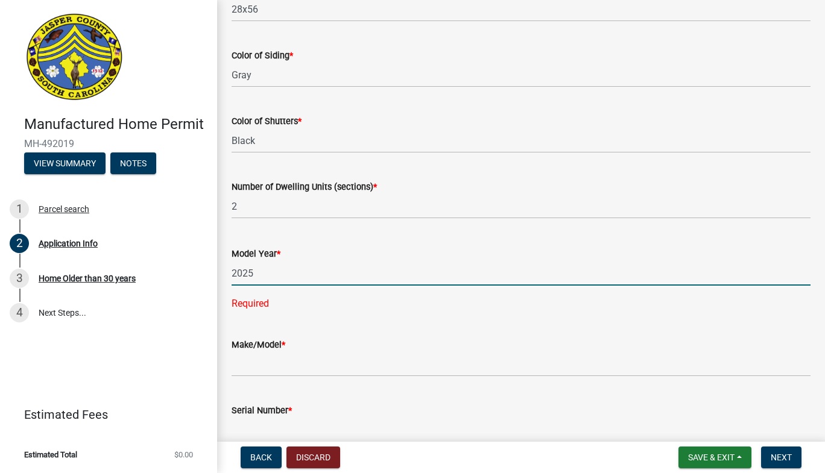
type input "2025"
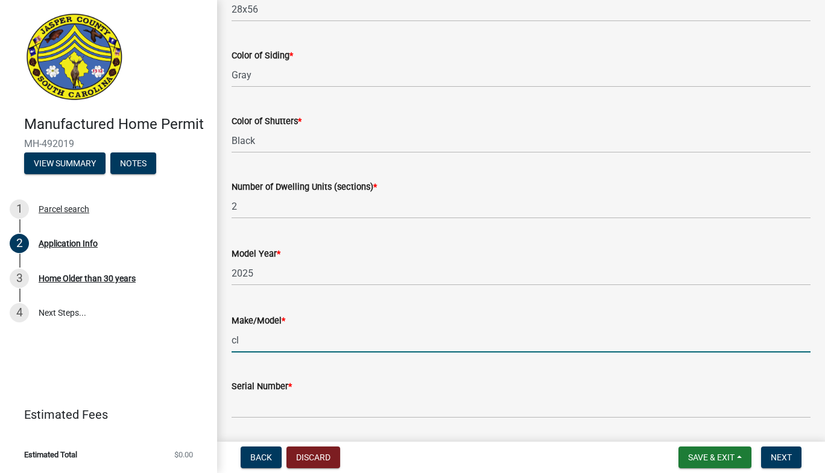
type input "c"
type input "[PERSON_NAME] Explorer"
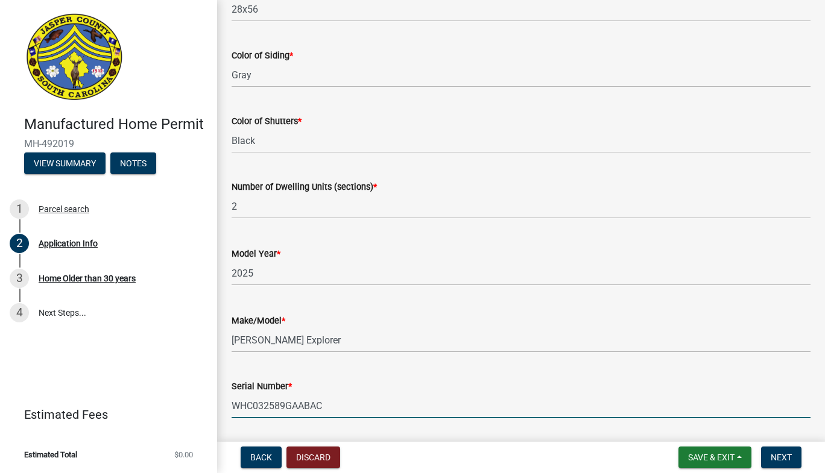
type input "WHC032589GAABAC"
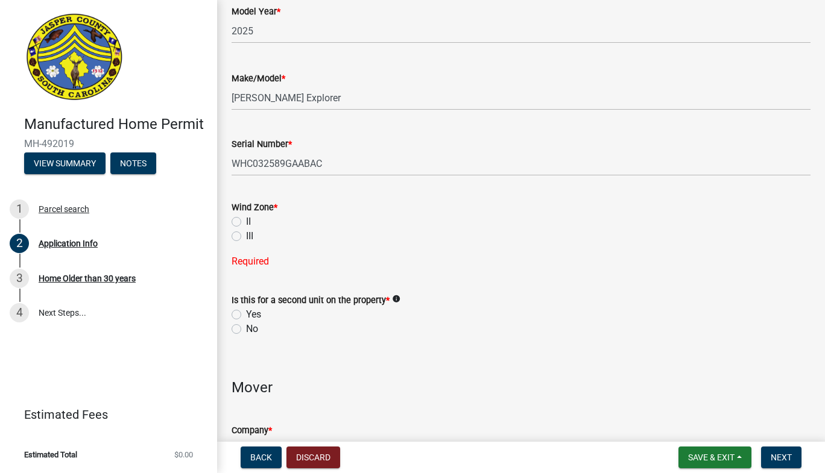
click at [235, 305] on div "Is this for a second unit on the property * info Yes No" at bounding box center [521, 314] width 579 height 43
click at [246, 221] on label "II" at bounding box center [248, 222] width 5 height 14
click at [246, 221] on input "II" at bounding box center [250, 219] width 8 height 8
radio input "true"
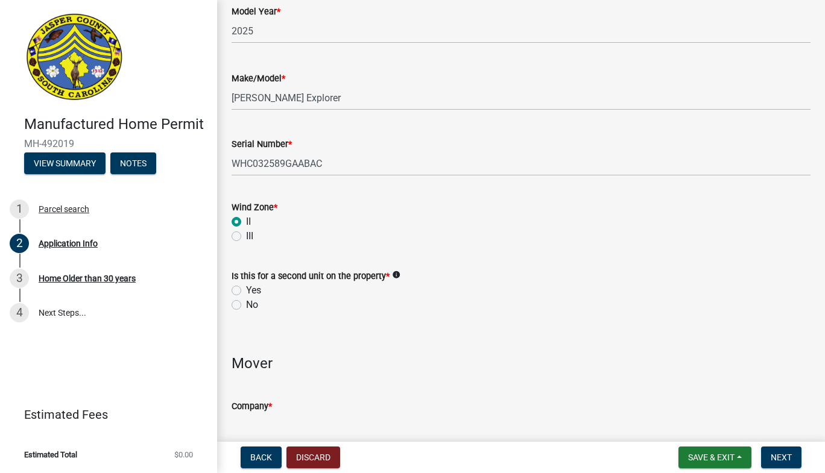
click at [246, 308] on label "No" at bounding box center [252, 305] width 12 height 14
click at [246, 306] on input "No" at bounding box center [250, 302] width 8 height 8
radio input "true"
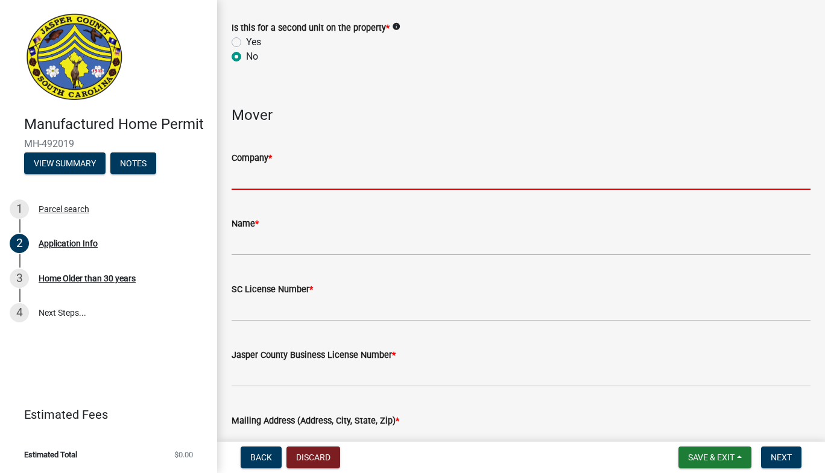
scroll to position [2734, 0]
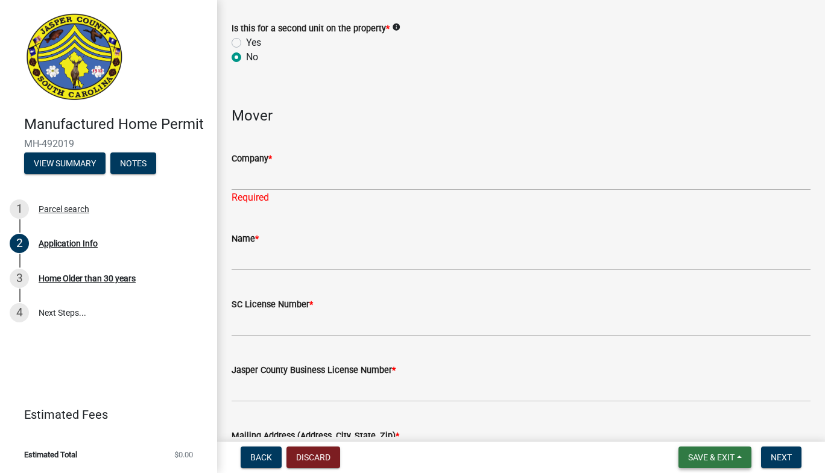
click at [706, 461] on span "Save & Exit" at bounding box center [711, 458] width 46 height 10
click at [703, 429] on button "Save & Exit" at bounding box center [703, 426] width 97 height 29
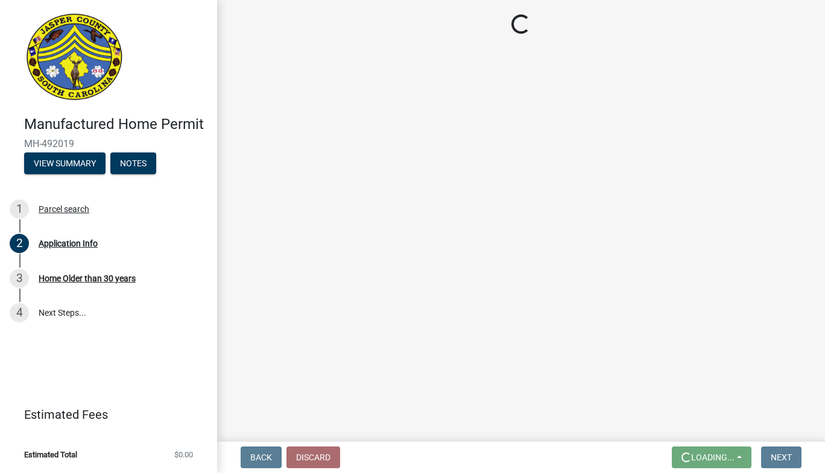
scroll to position [0, 0]
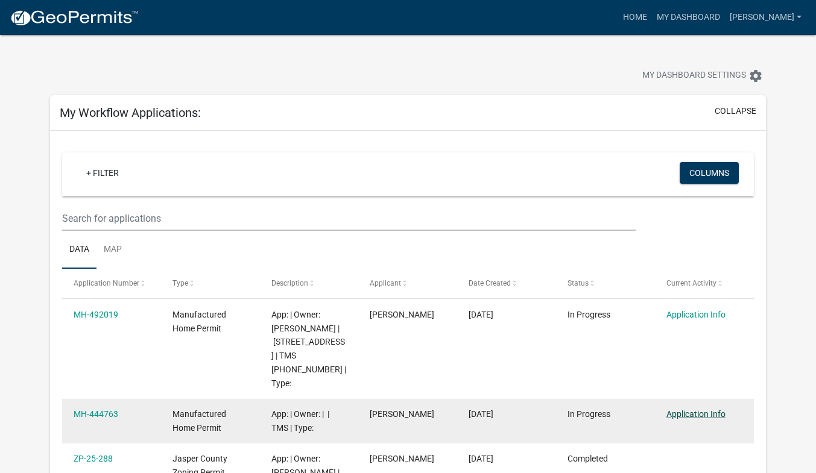
click at [686, 413] on link "Application Info" at bounding box center [695, 415] width 59 height 10
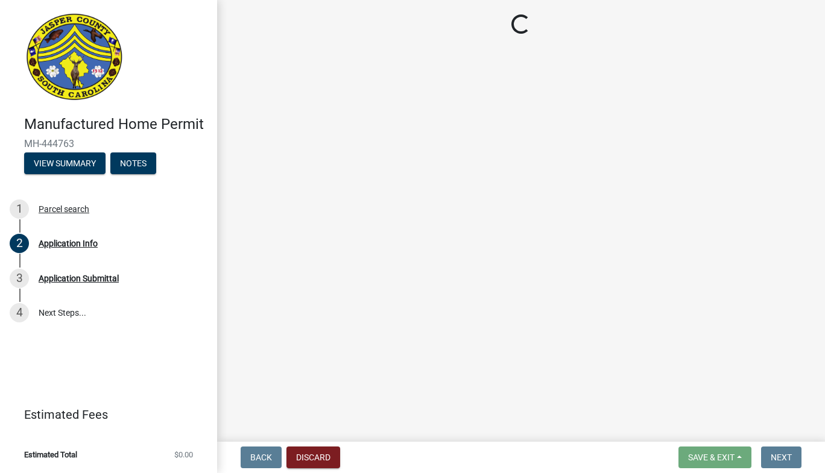
select select "00748aa1-56c2-4786-b7ff-9b3cb1d8d455"
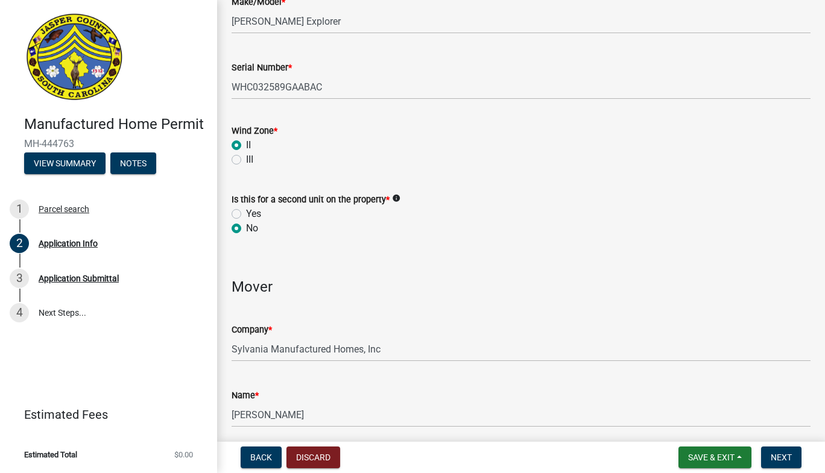
scroll to position [2556, 0]
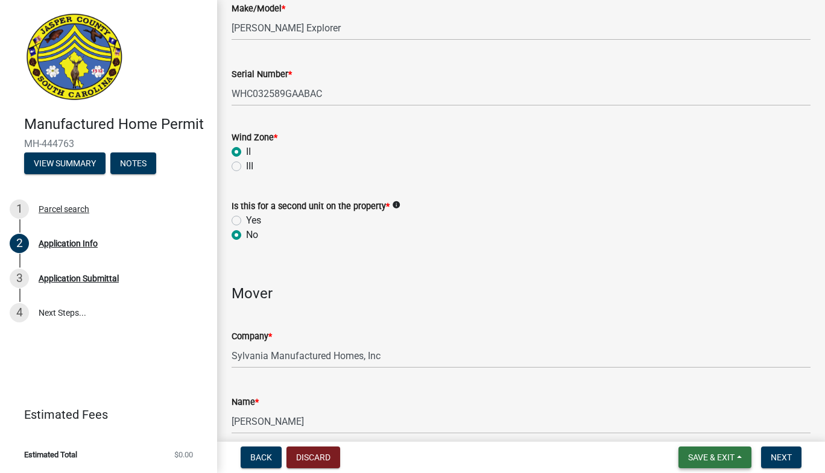
click at [694, 457] on span "Save & Exit" at bounding box center [711, 458] width 46 height 10
click at [688, 422] on button "Save & Exit" at bounding box center [703, 426] width 97 height 29
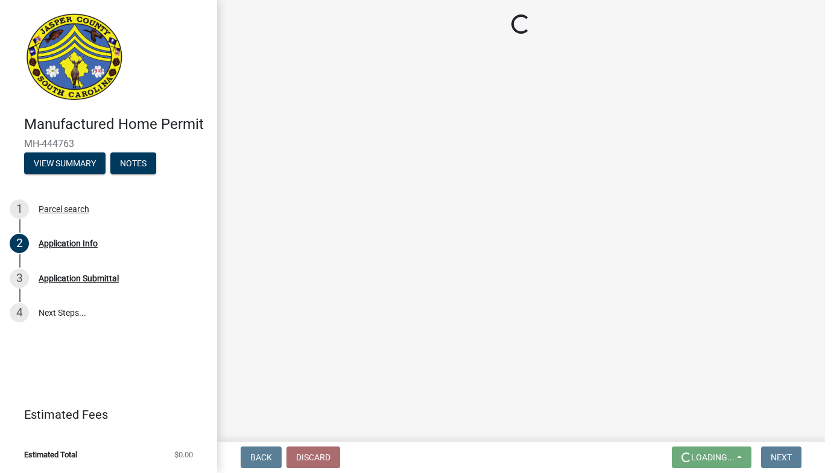
scroll to position [0, 0]
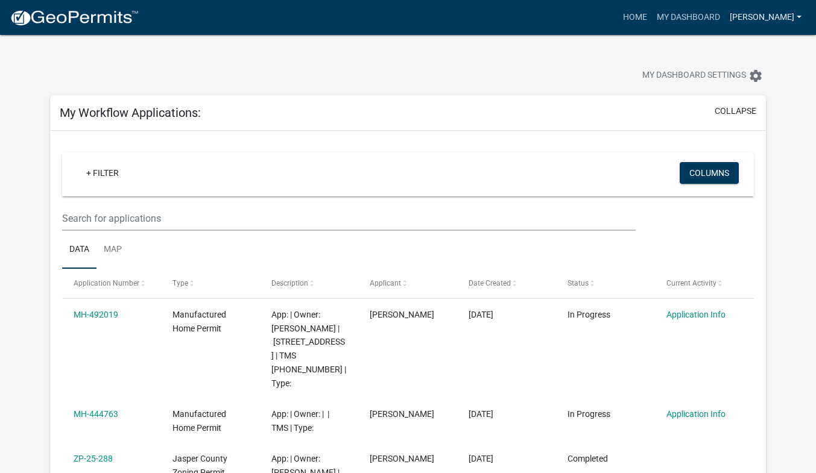
click at [800, 15] on link "[PERSON_NAME]" at bounding box center [765, 17] width 81 height 23
click at [741, 90] on link "Logout" at bounding box center [758, 88] width 97 height 29
